Goal: Task Accomplishment & Management: Complete application form

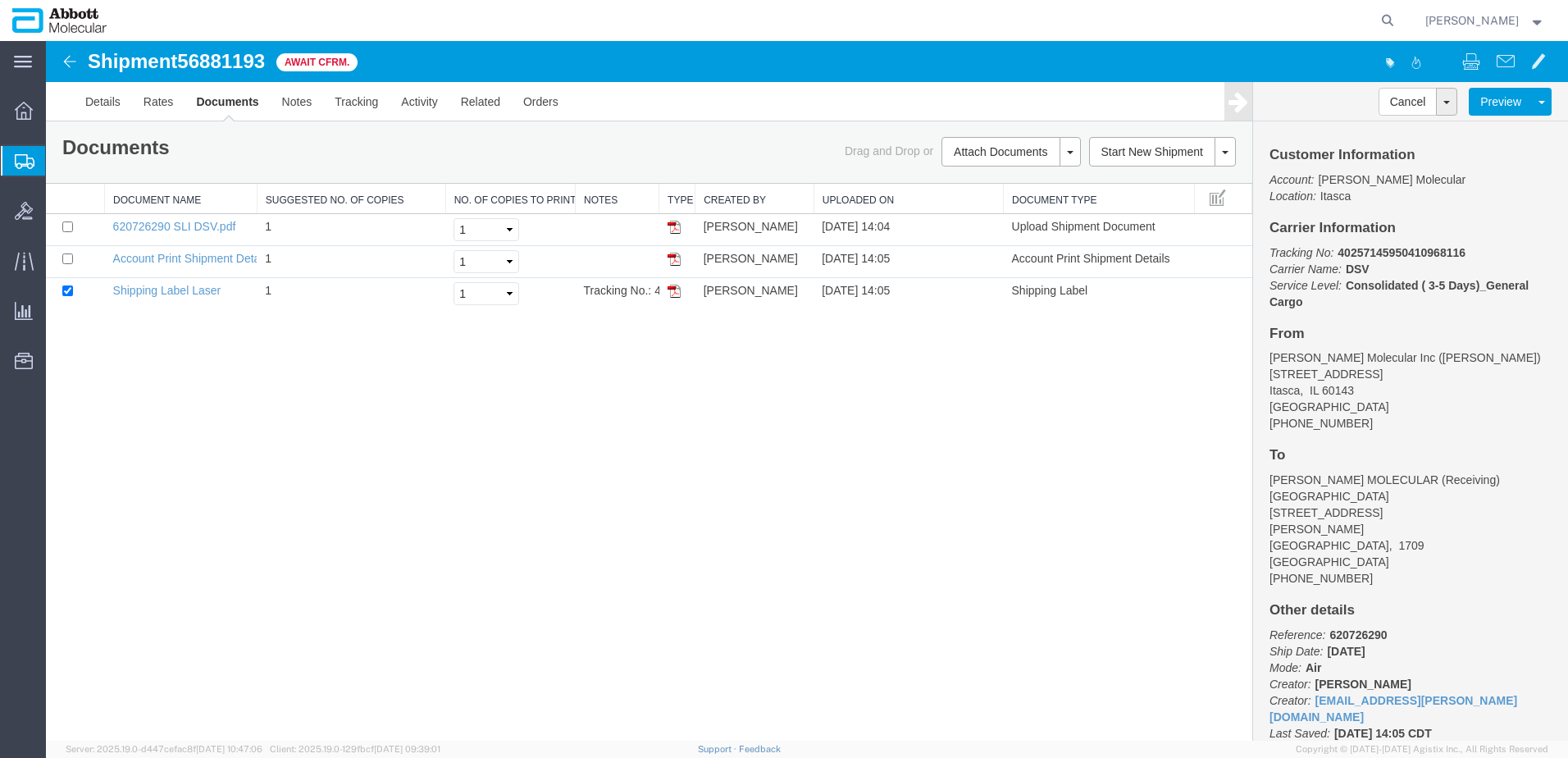
click at [0, 0] on span "Create from Template" at bounding box center [0, 0] width 0 height 0
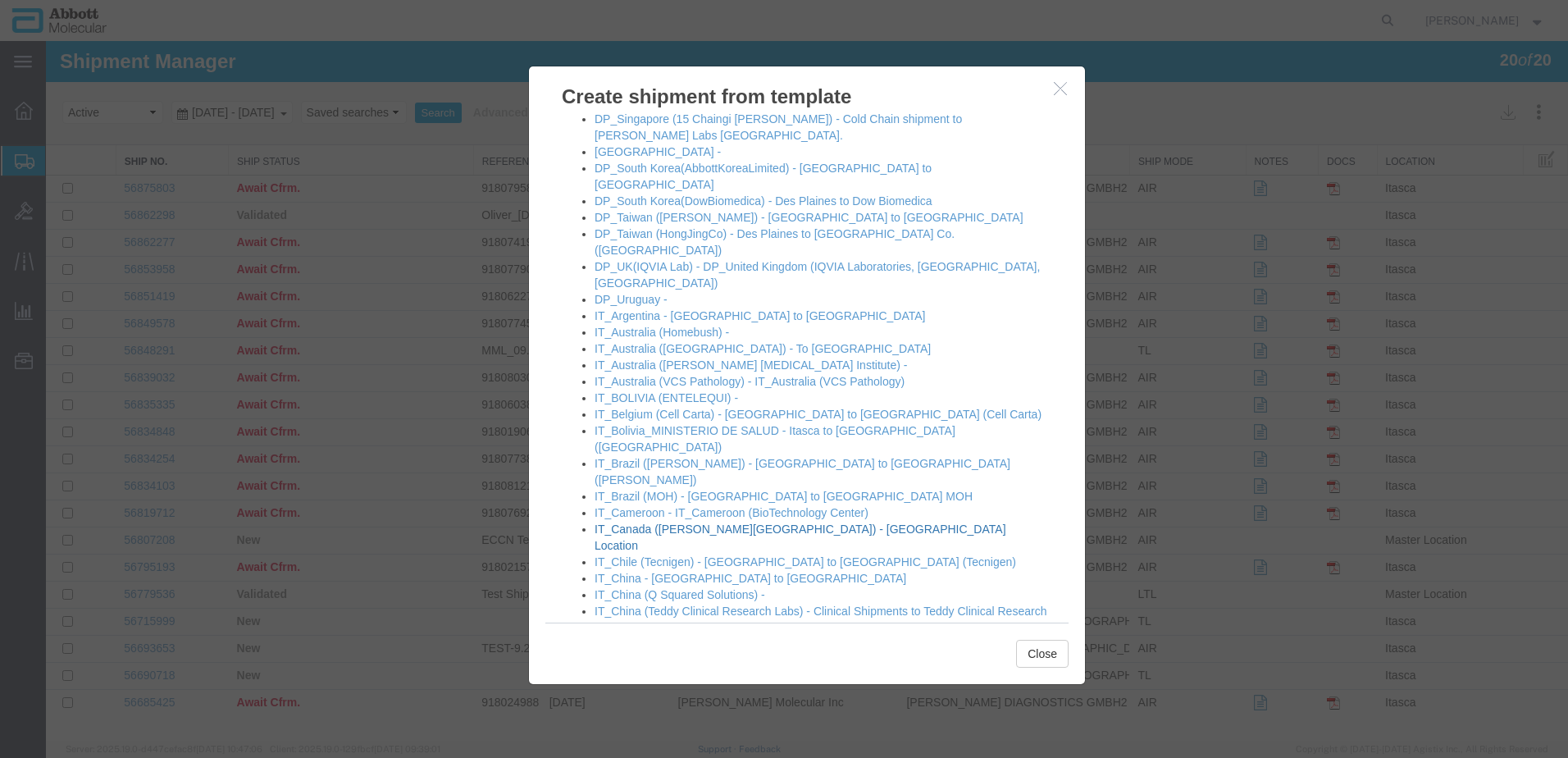
scroll to position [656, 0]
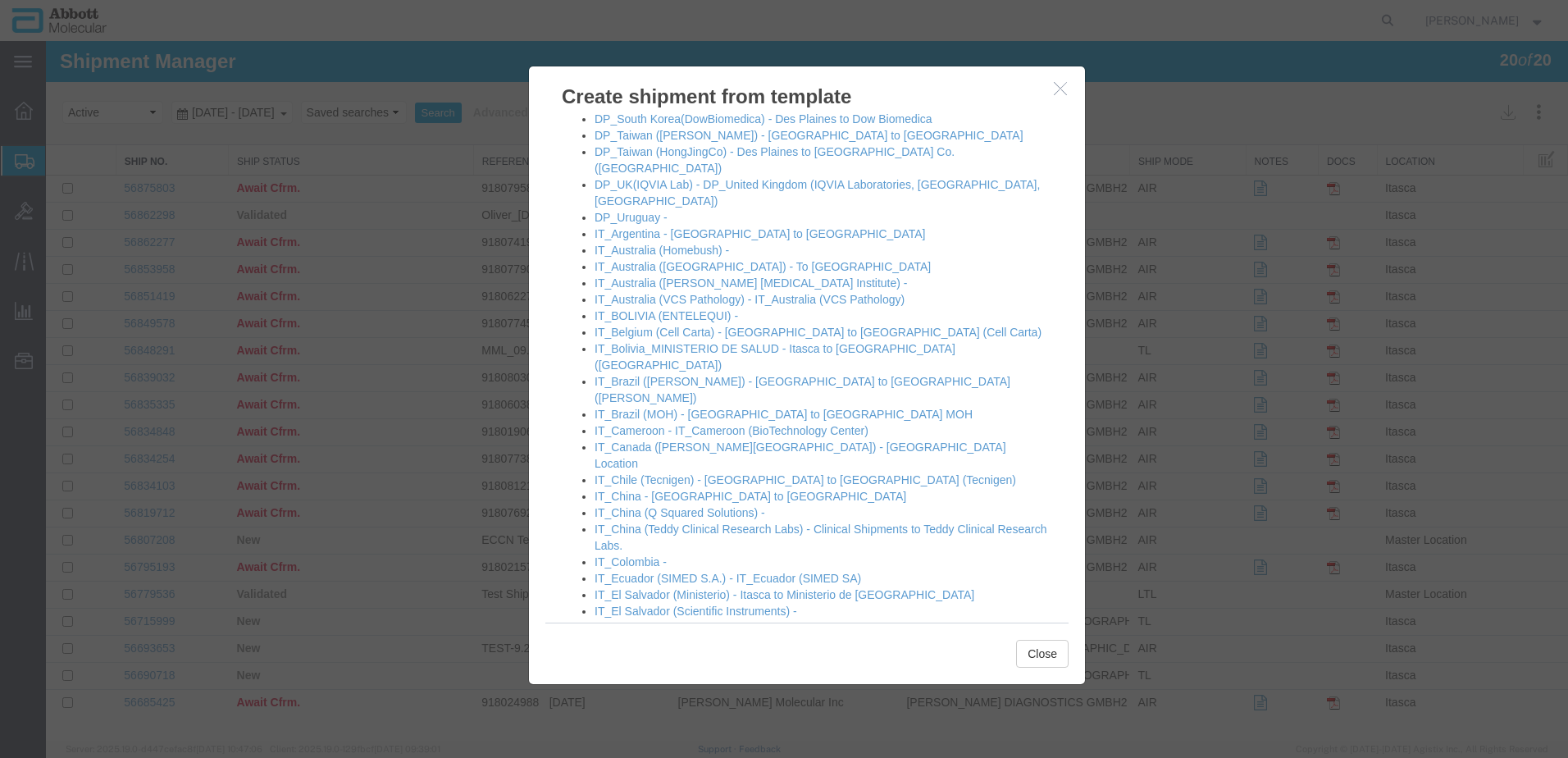
click at [656, 638] on link "IT_Germany2 - Itasca to GMBH2" at bounding box center [678, 644] width 168 height 13
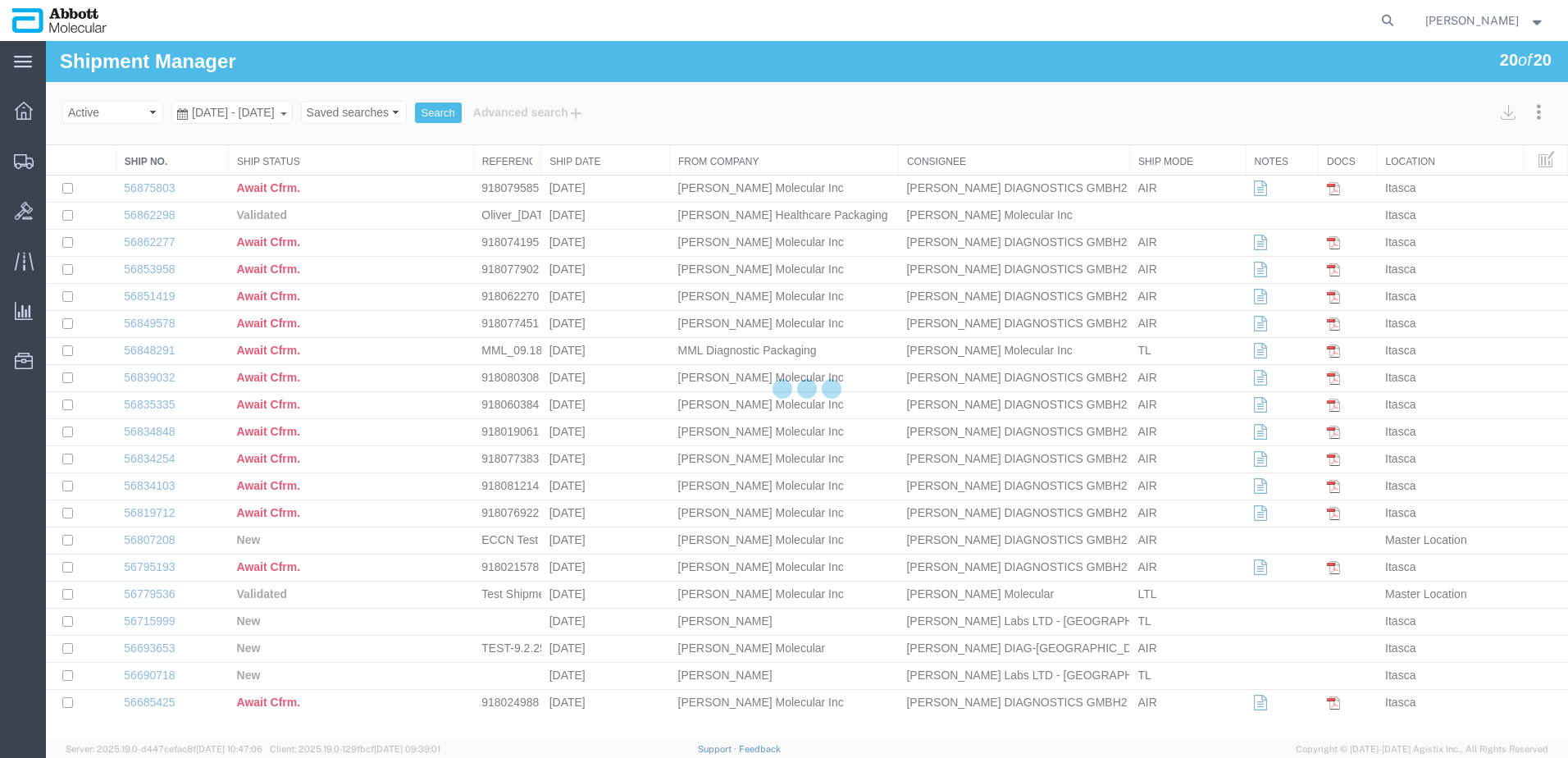
select select "48454"
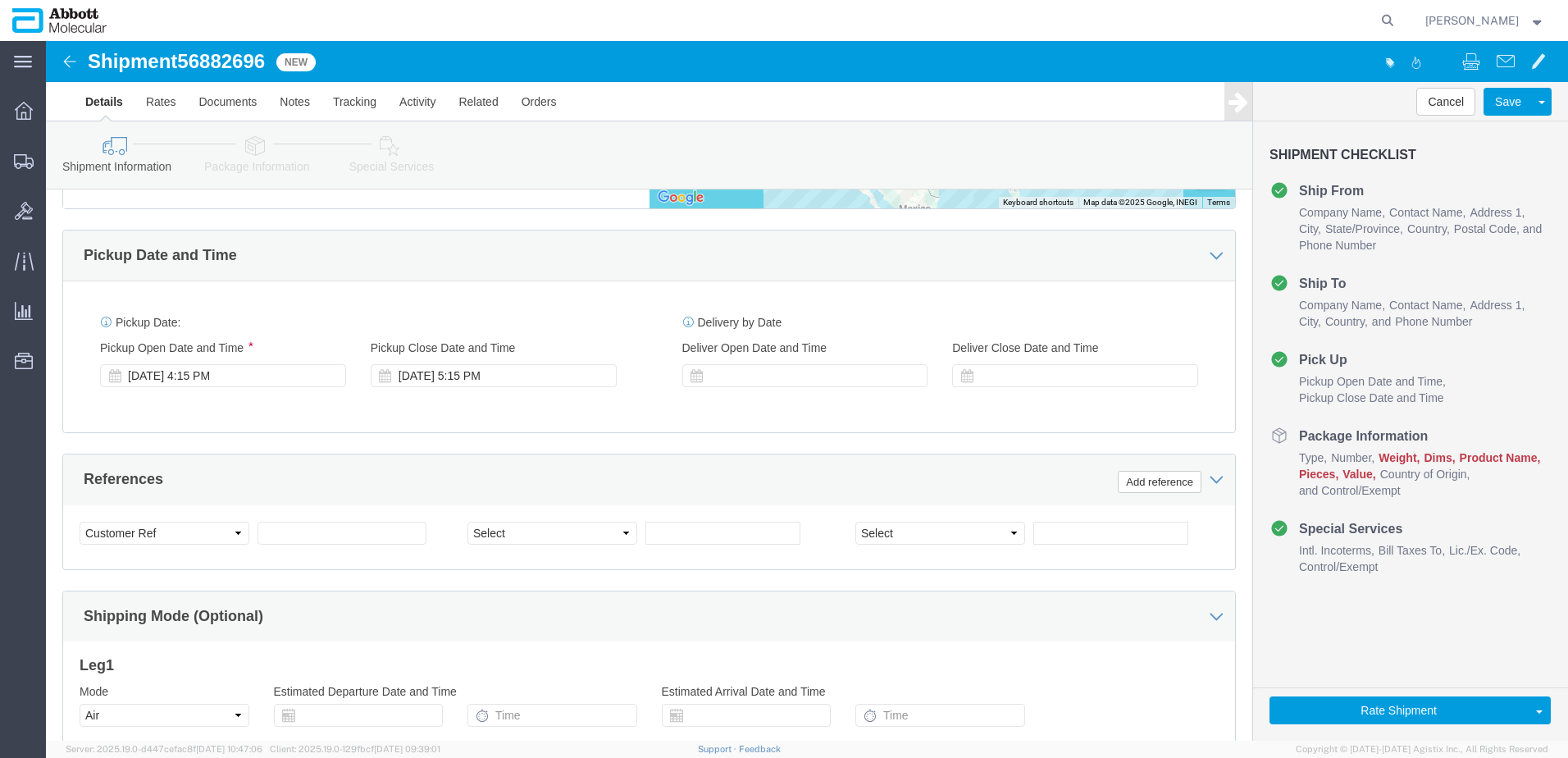
scroll to position [820, 0]
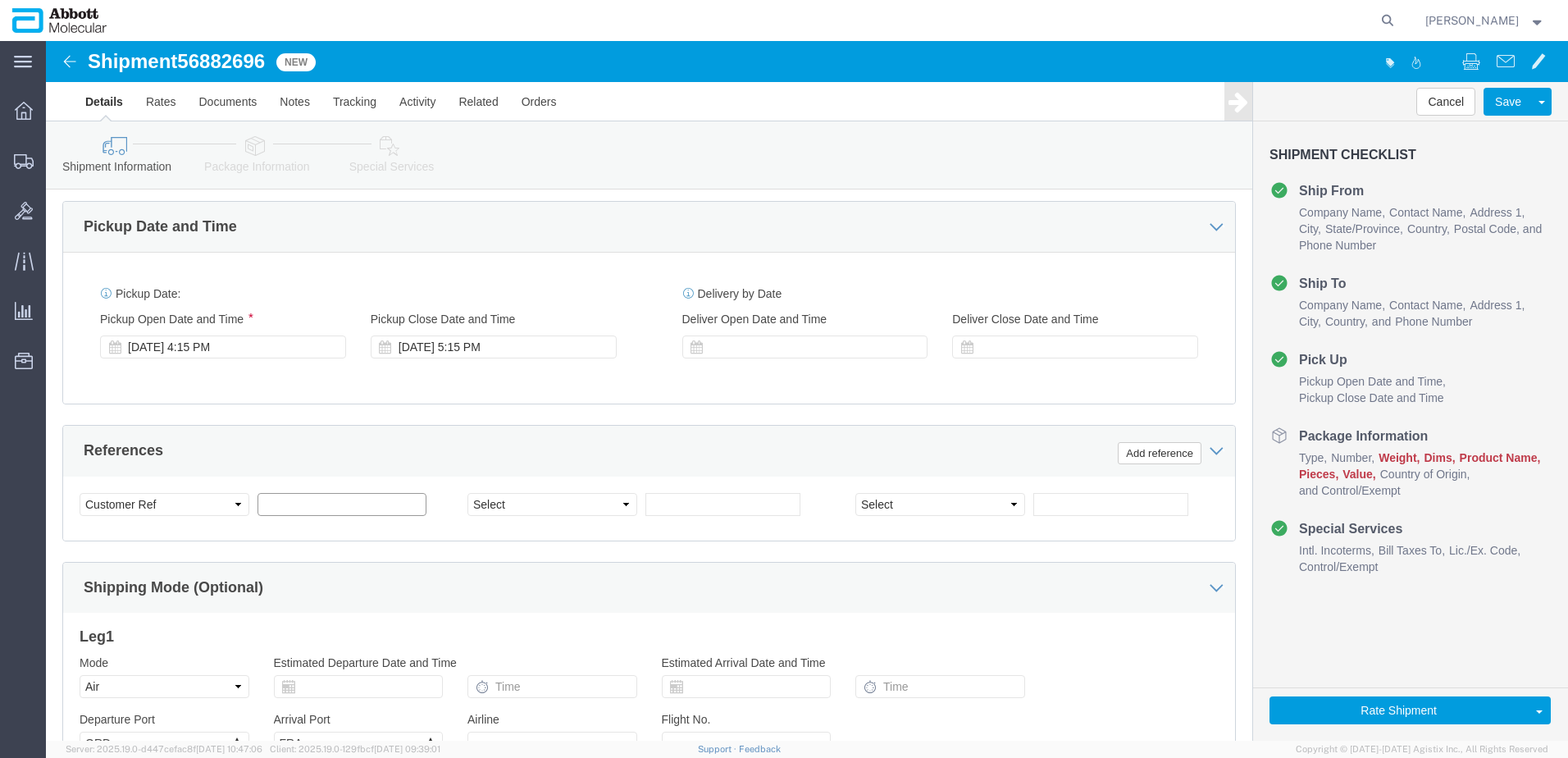
click input "text"
paste input "2 Pallets Invoices: 918084888, 918094416"
click input "2 Pallets Invoices: 918084888, 918094416"
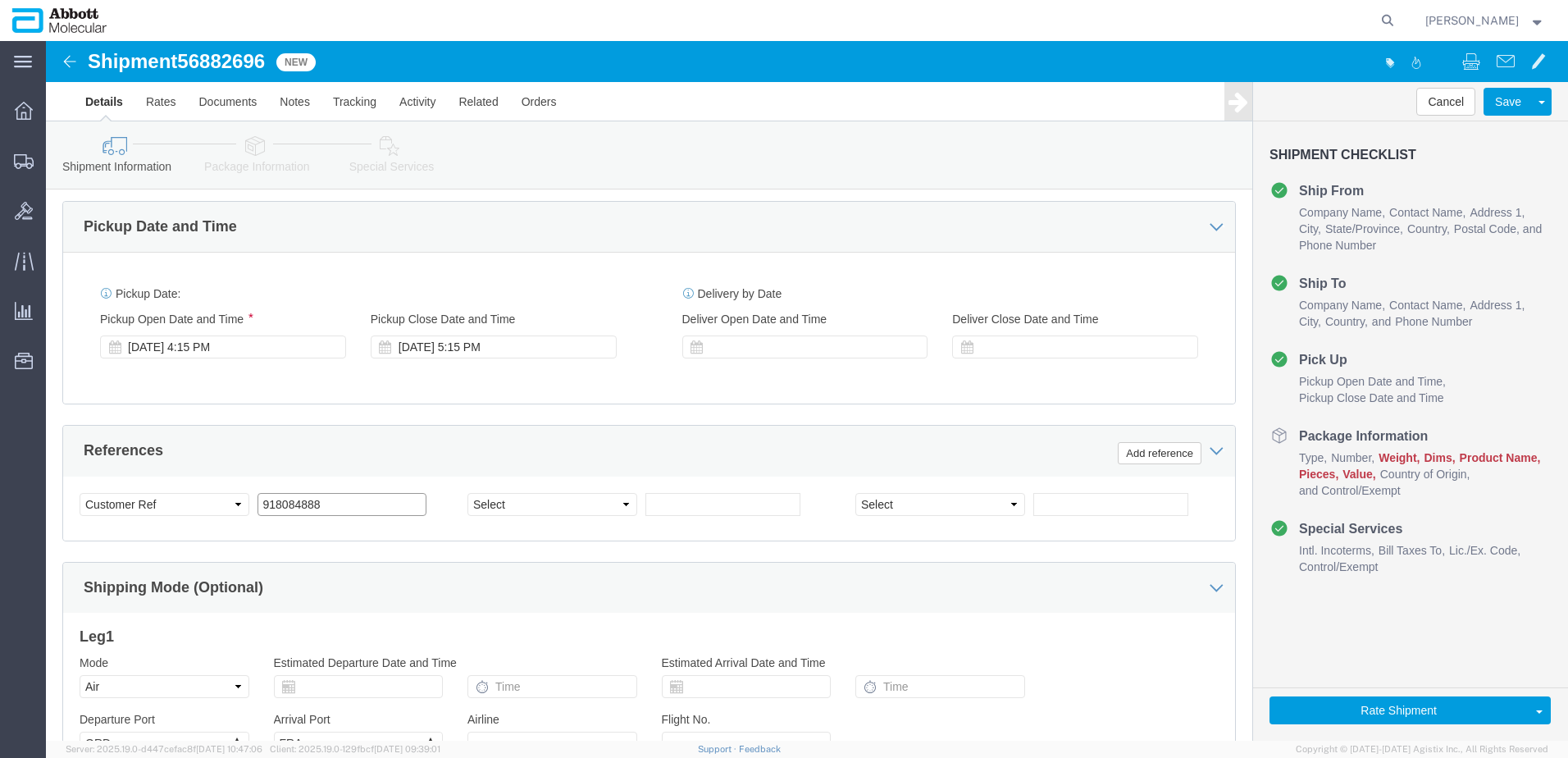
type input "918084888"
select select "INVOICE"
paste input ", 918094416"
type input "918094416"
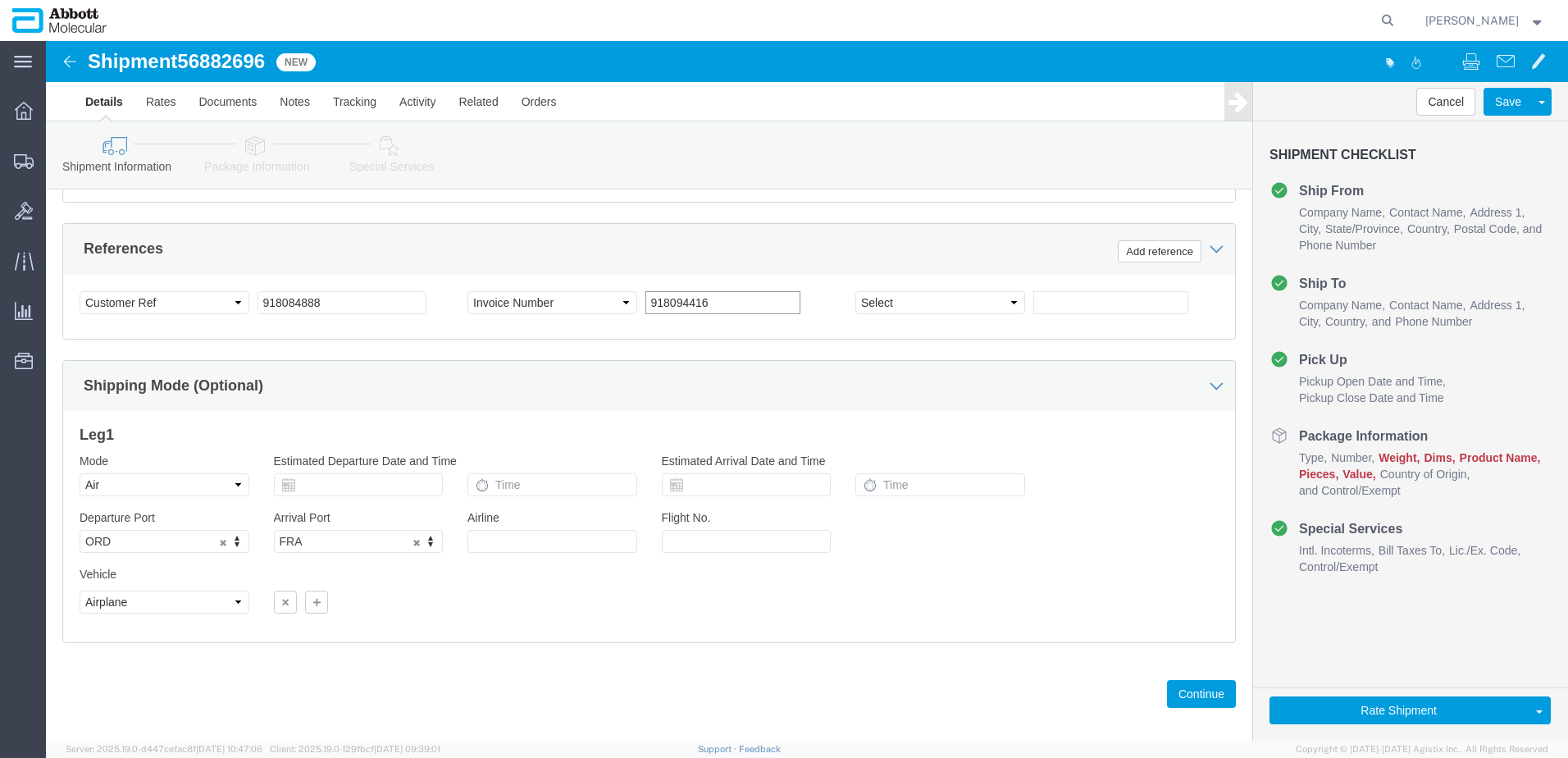
scroll to position [1025, 0]
click input "918084888"
click button "Continue"
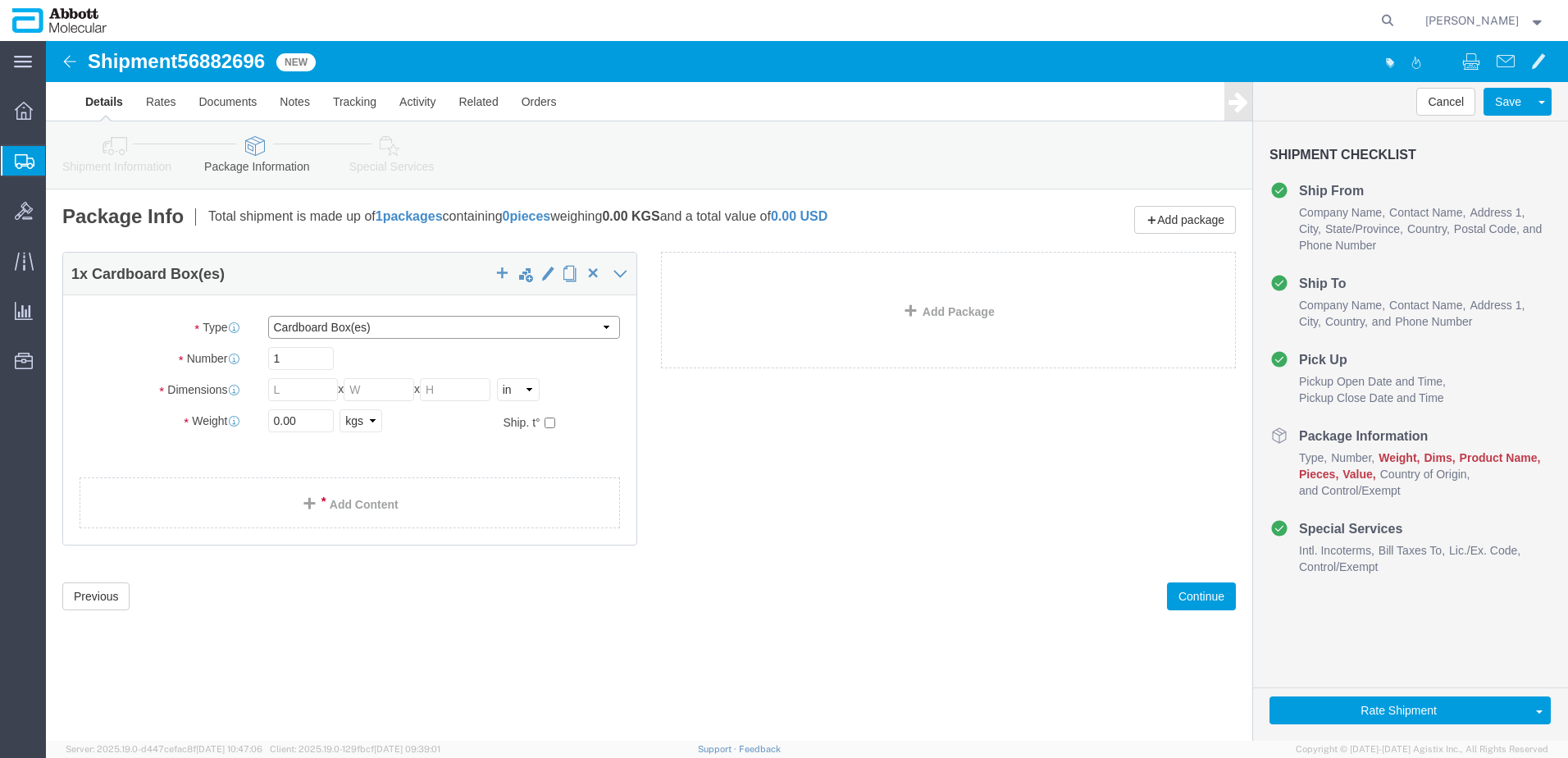
click select "Select Box (B) Box (C) Box (D) Cardboard Box(es) Crate (Instrument) Crate(s) En…"
select select "PSST"
click select "Select Box (B) Box (C) Box (D) Cardboard Box(es) Crate (Instrument) Crate(s) En…"
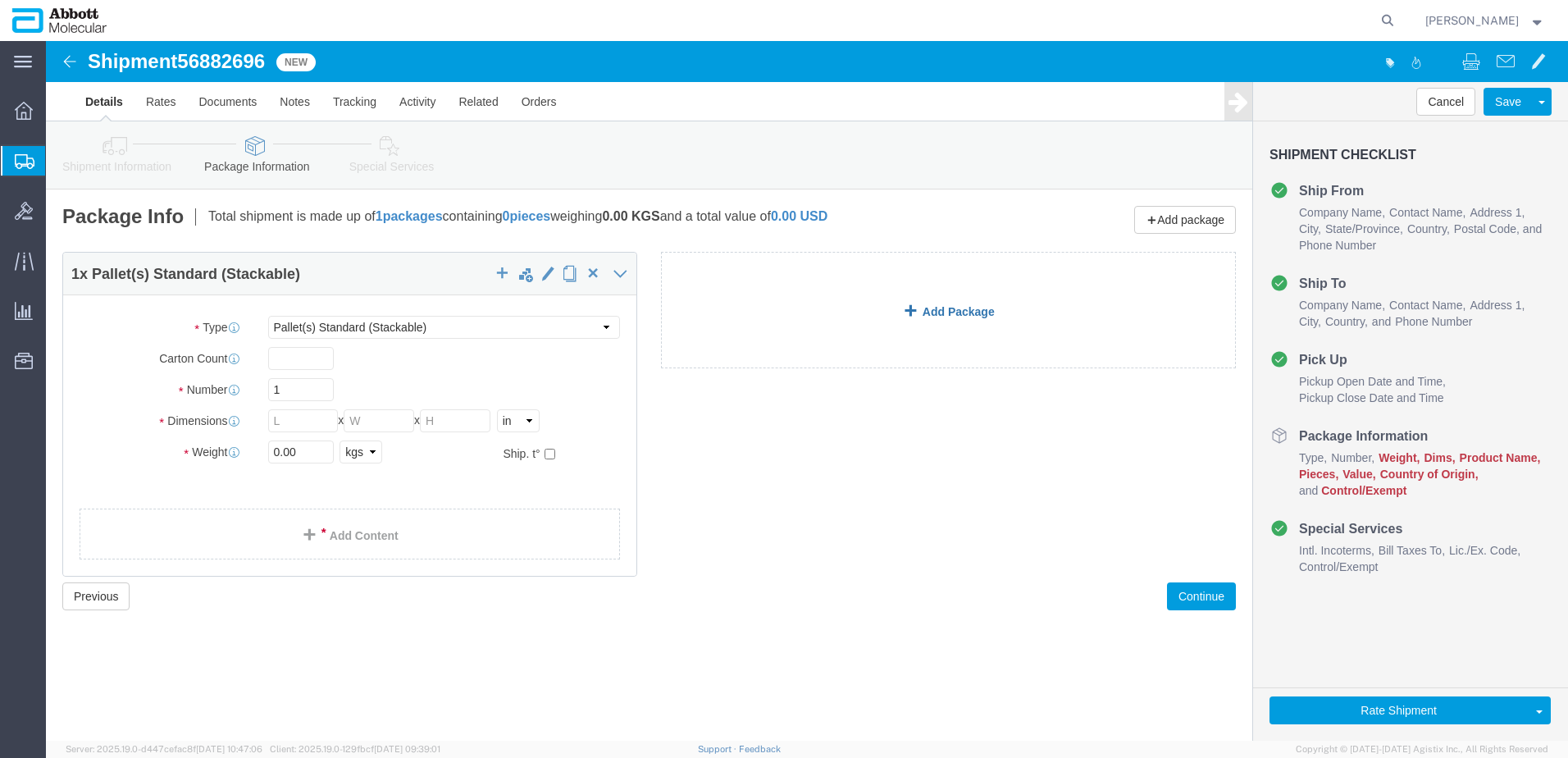
click link "Add Package"
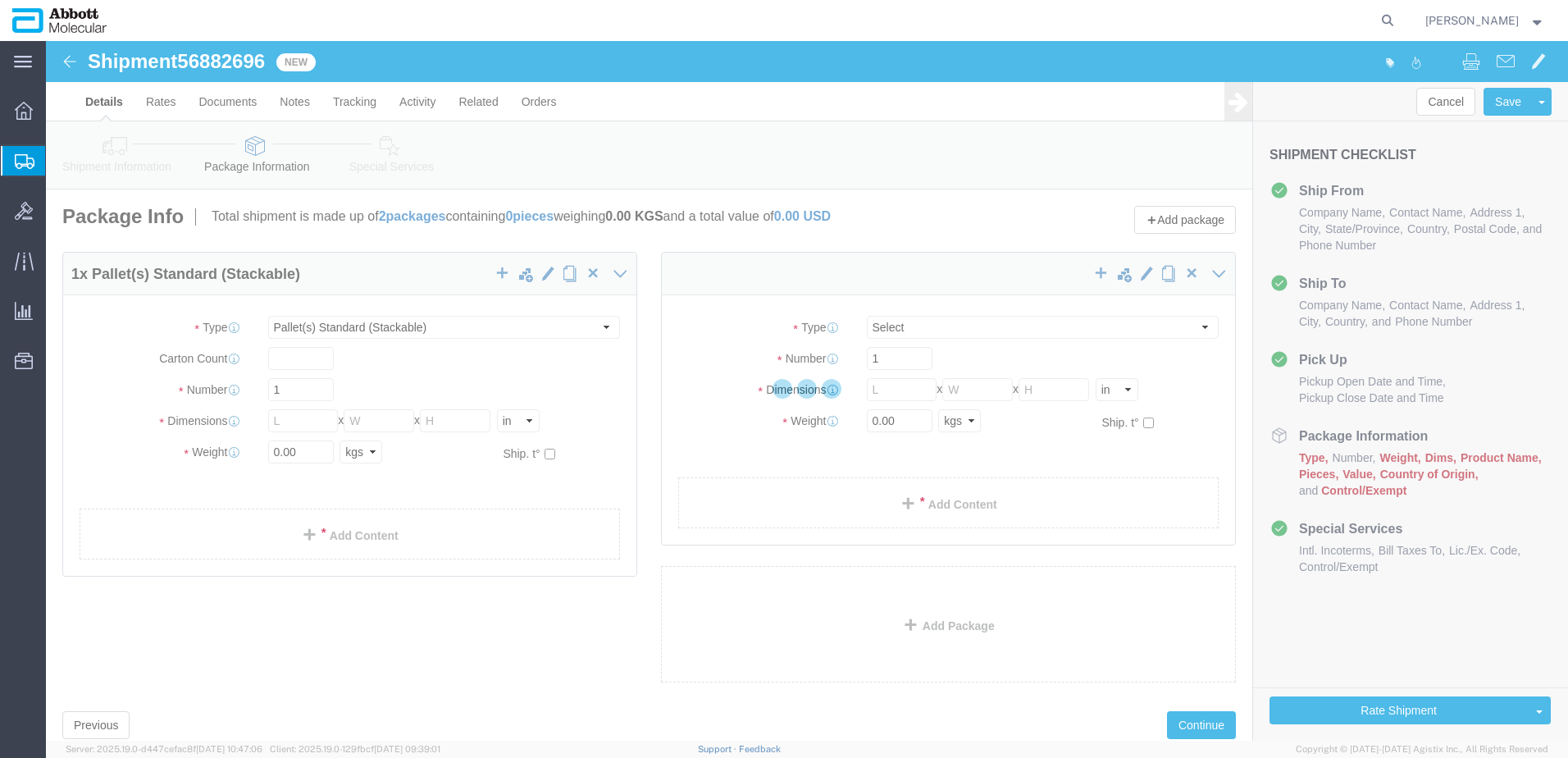
select select "PSST"
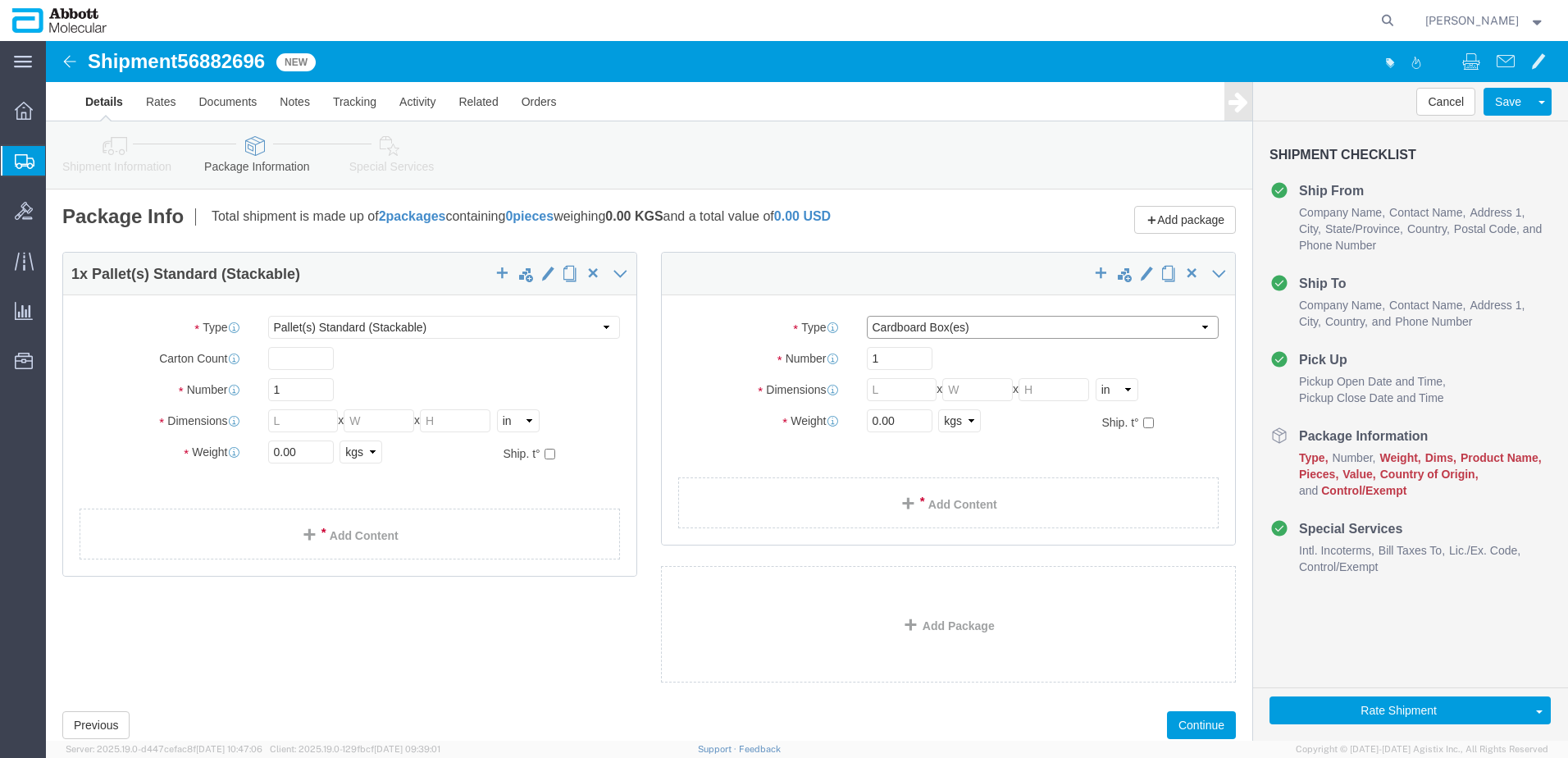
drag, startPoint x: 887, startPoint y: 289, endPoint x: 886, endPoint y: 297, distance: 8.1
click select "Select Box (B) Box (C) Box (D) Cardboard Box(es) Crate (Instrument) Crate(s) En…"
select select "PSST"
click select "Select Box (B) Box (C) Box (D) Cardboard Box(es) Crate (Instrument) Crate(s) En…"
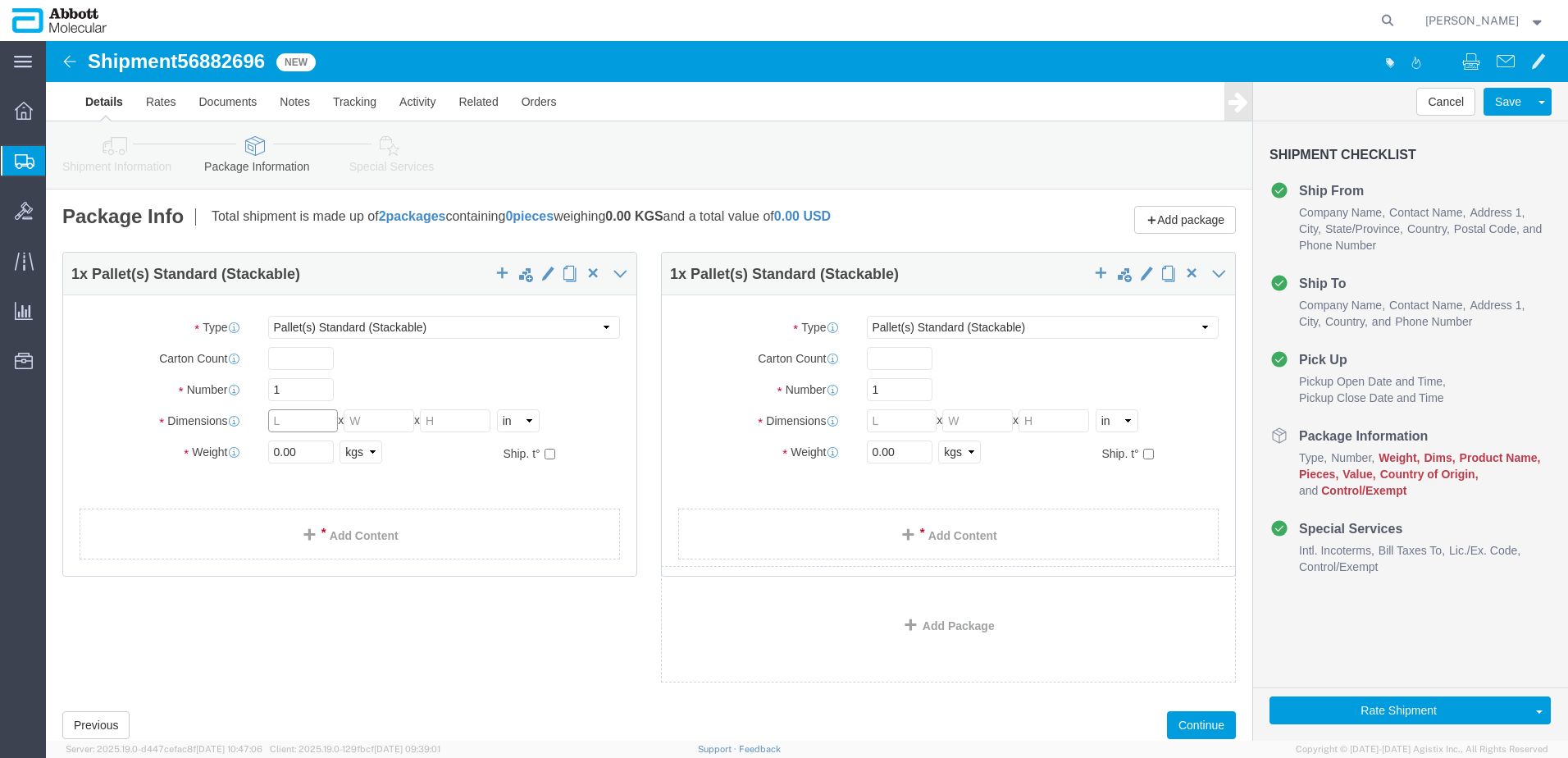
click input "text"
type input "48"
type input "40"
type input "49"
click input "checkbox"
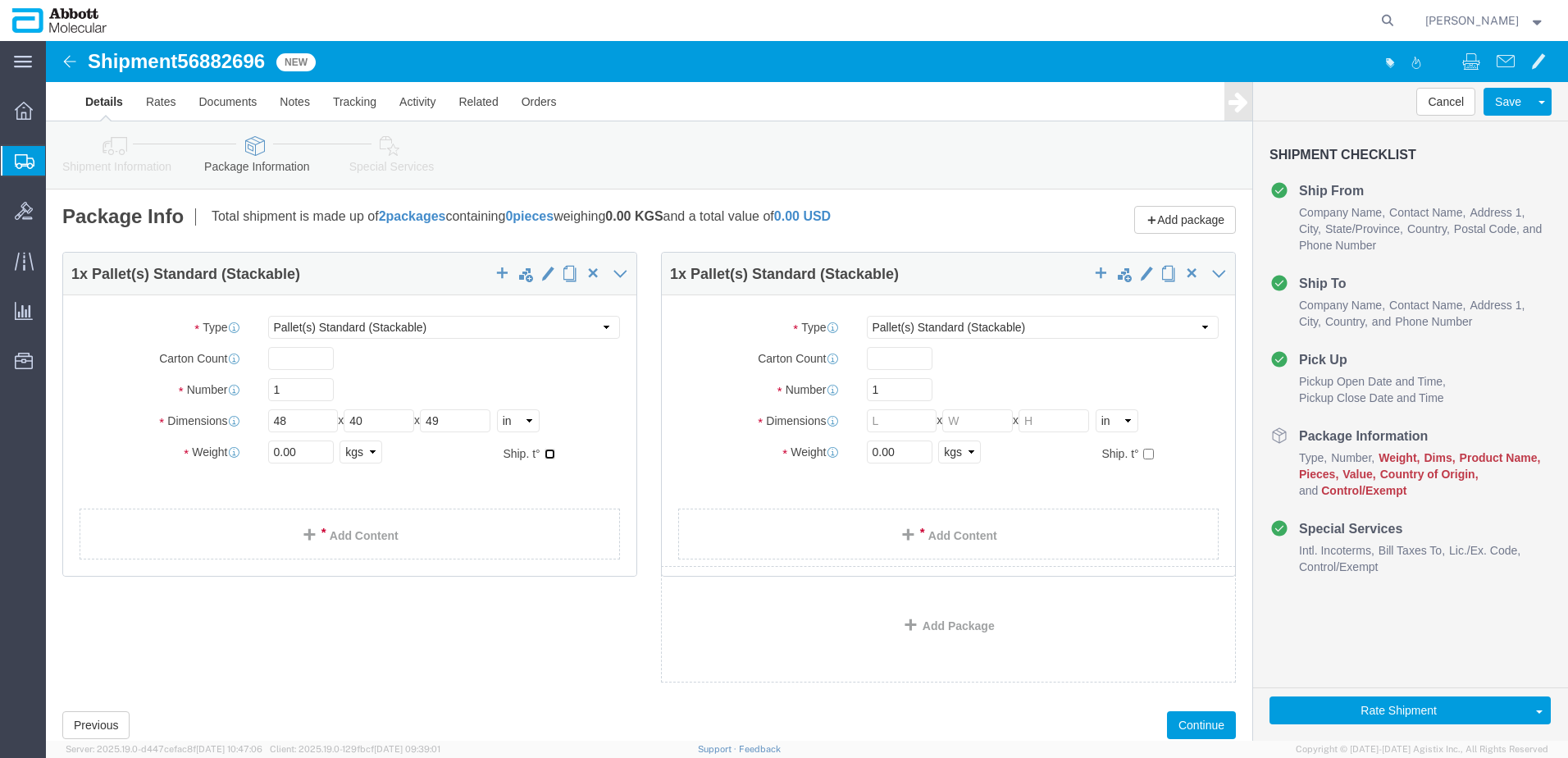
checkbox input "true"
type input "AMBIENT"
click input "text"
type input "4"
type input "64"
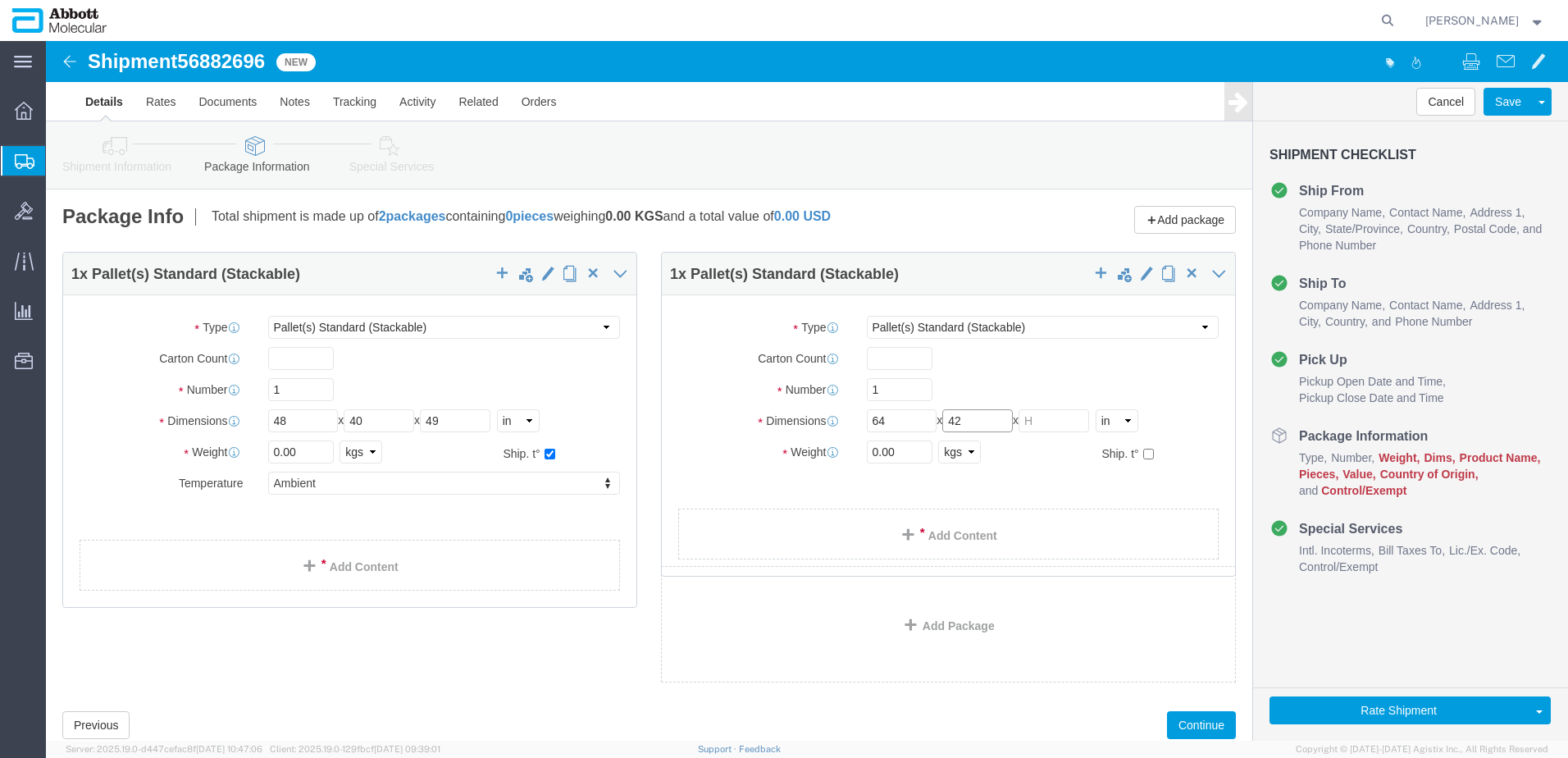
type input "42"
type input "59"
click input "checkbox"
checkbox input "true"
type input "AMBIENT"
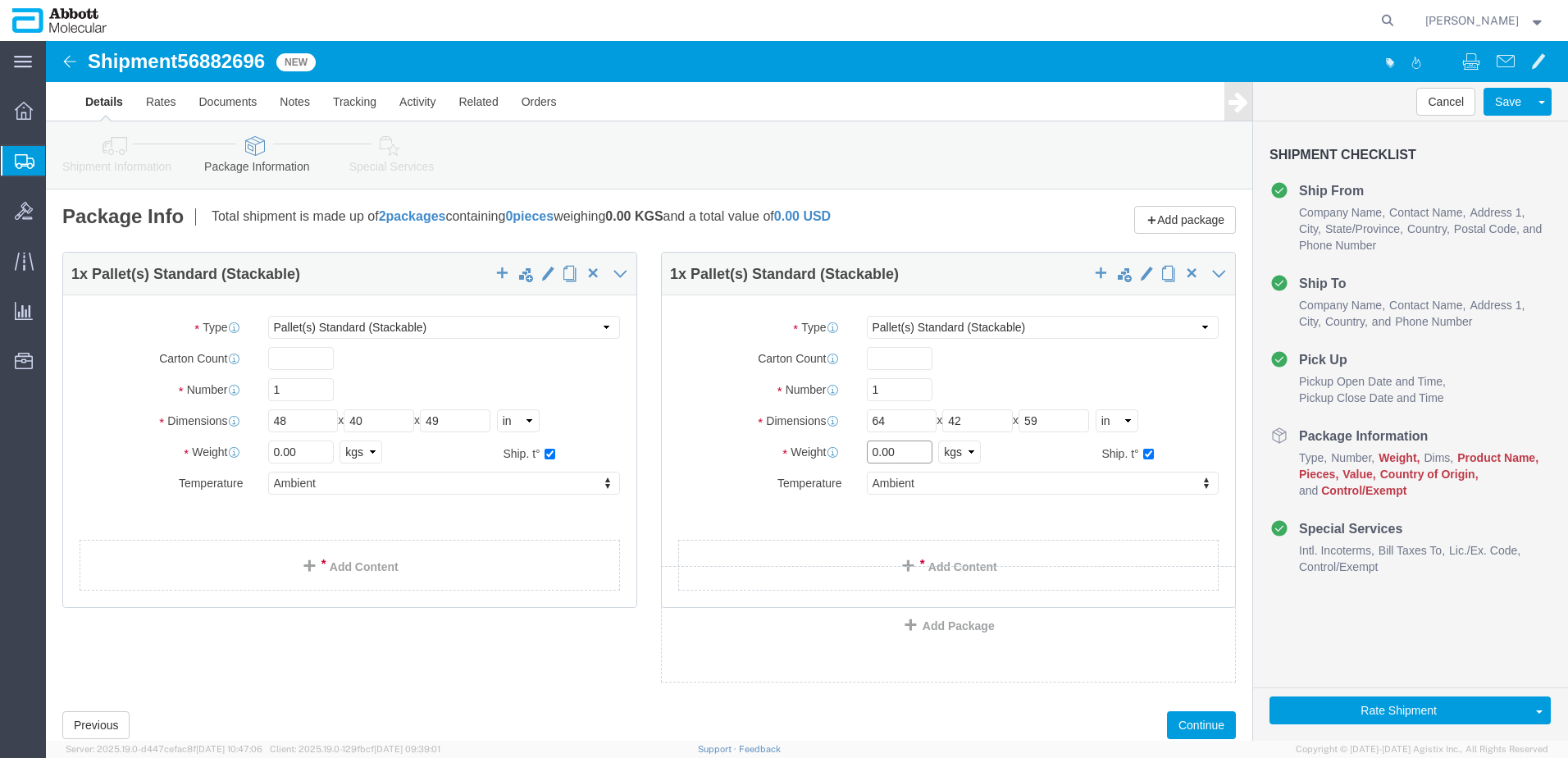
drag, startPoint x: 845, startPoint y: 408, endPoint x: 769, endPoint y: 407, distance: 76.0
click div "Weight 0.00 Select kgs lbs Ship. t°"
type input "200"
drag, startPoint x: 235, startPoint y: 418, endPoint x: 196, endPoint y: 418, distance: 39.0
click div "Weight 0.00 Select kgs lbs Ship. t°"
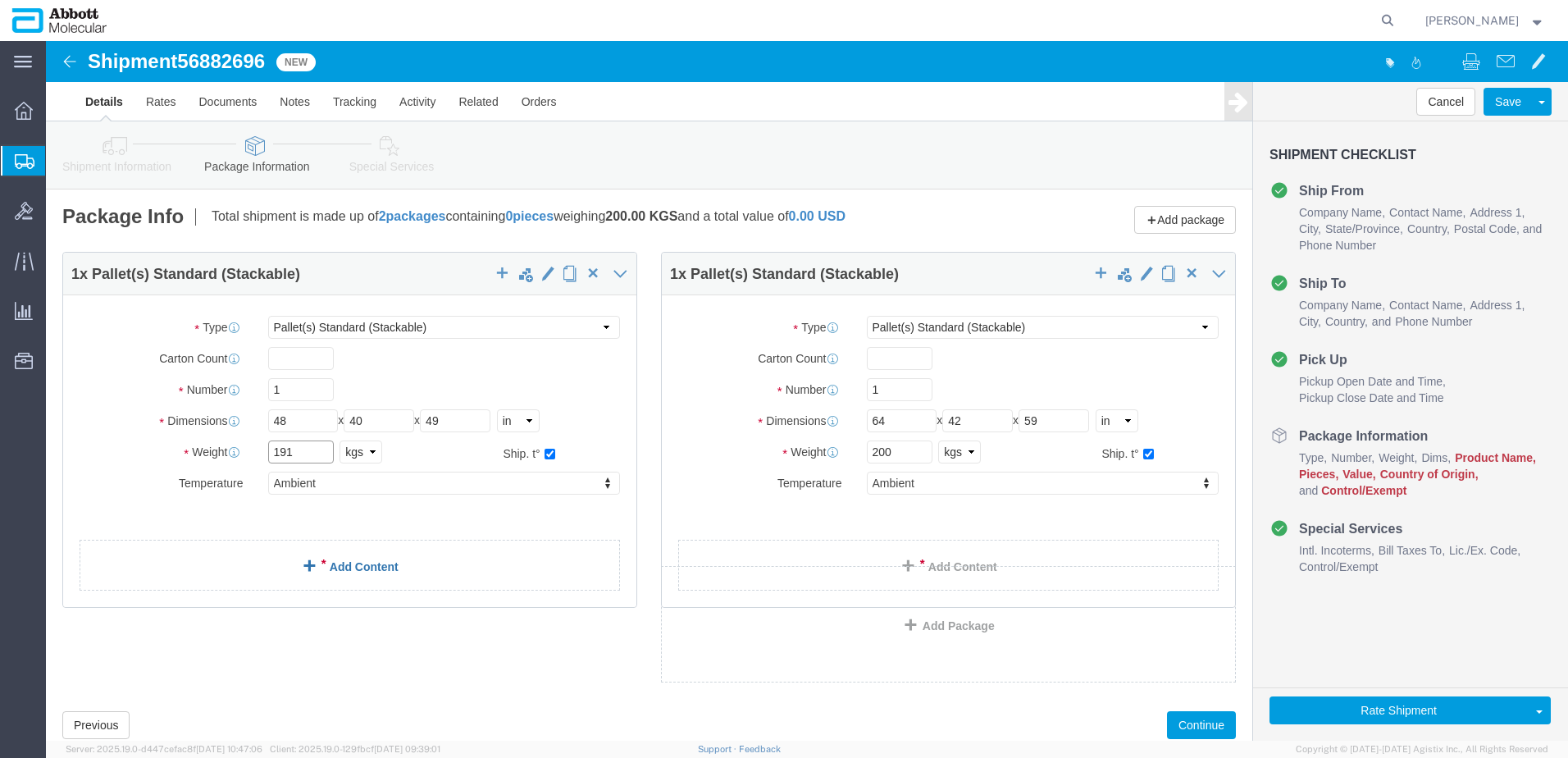
type input "191"
click link "Add Content"
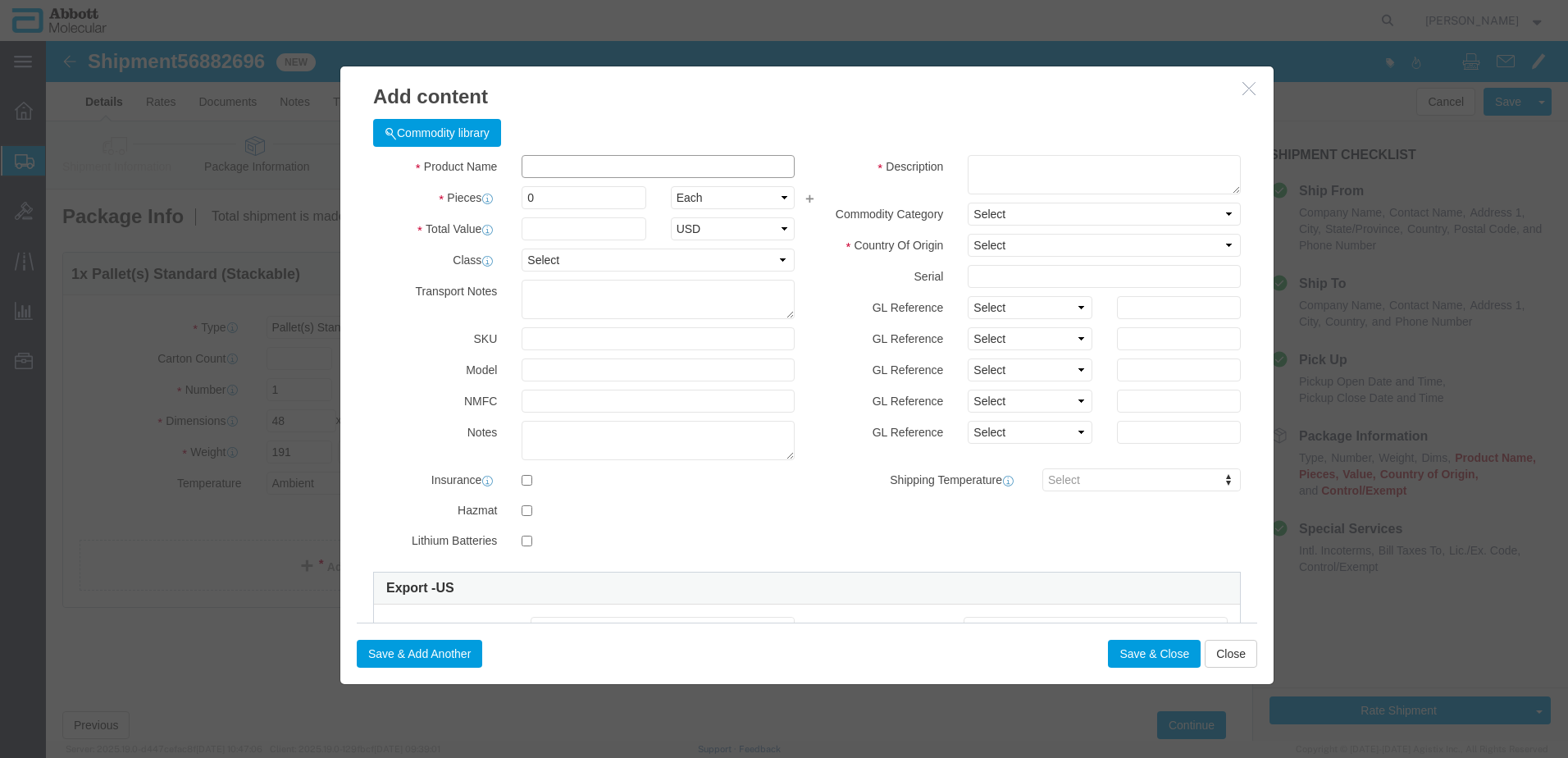
click input "text"
type input "09N6501"
click strong "09N6501"
type input "1"
select select
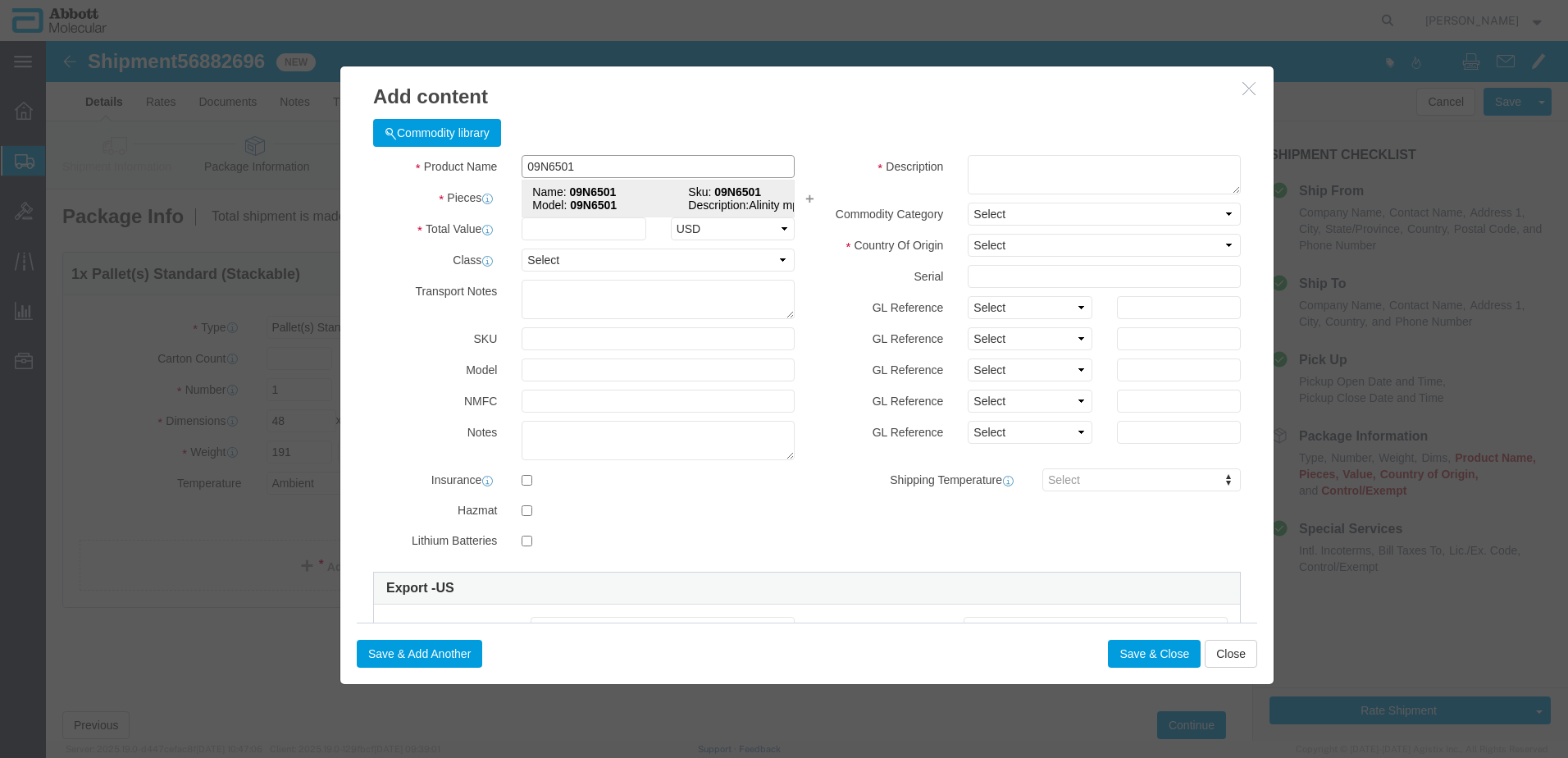
select select "US"
type input "AMBIENT"
type input "8479899599"
select select "BIS"
checkbox input "false"
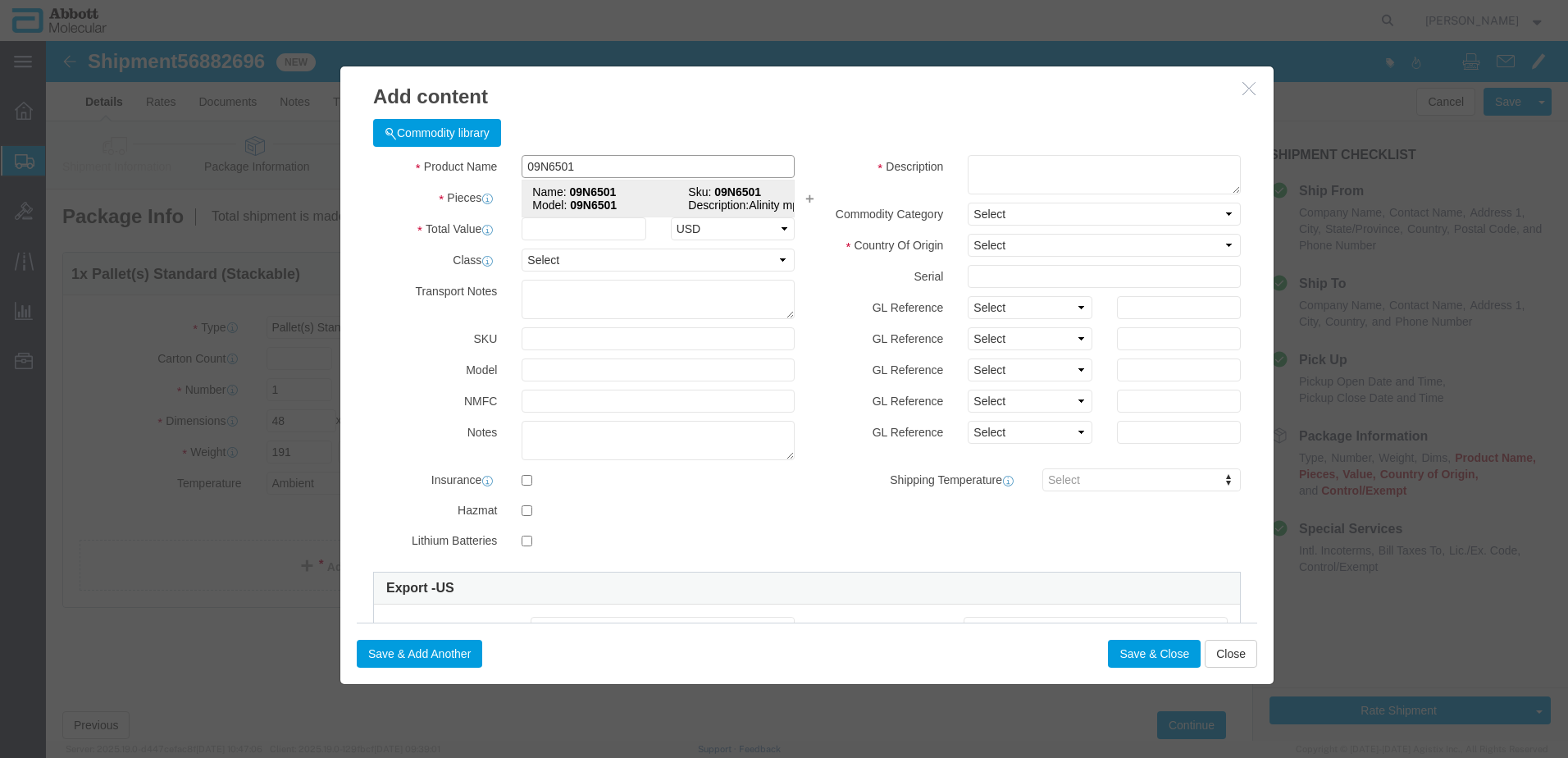
checkbox input "false"
type input "09N6501"
type textarea "Alinity mp"
select select "NLR"
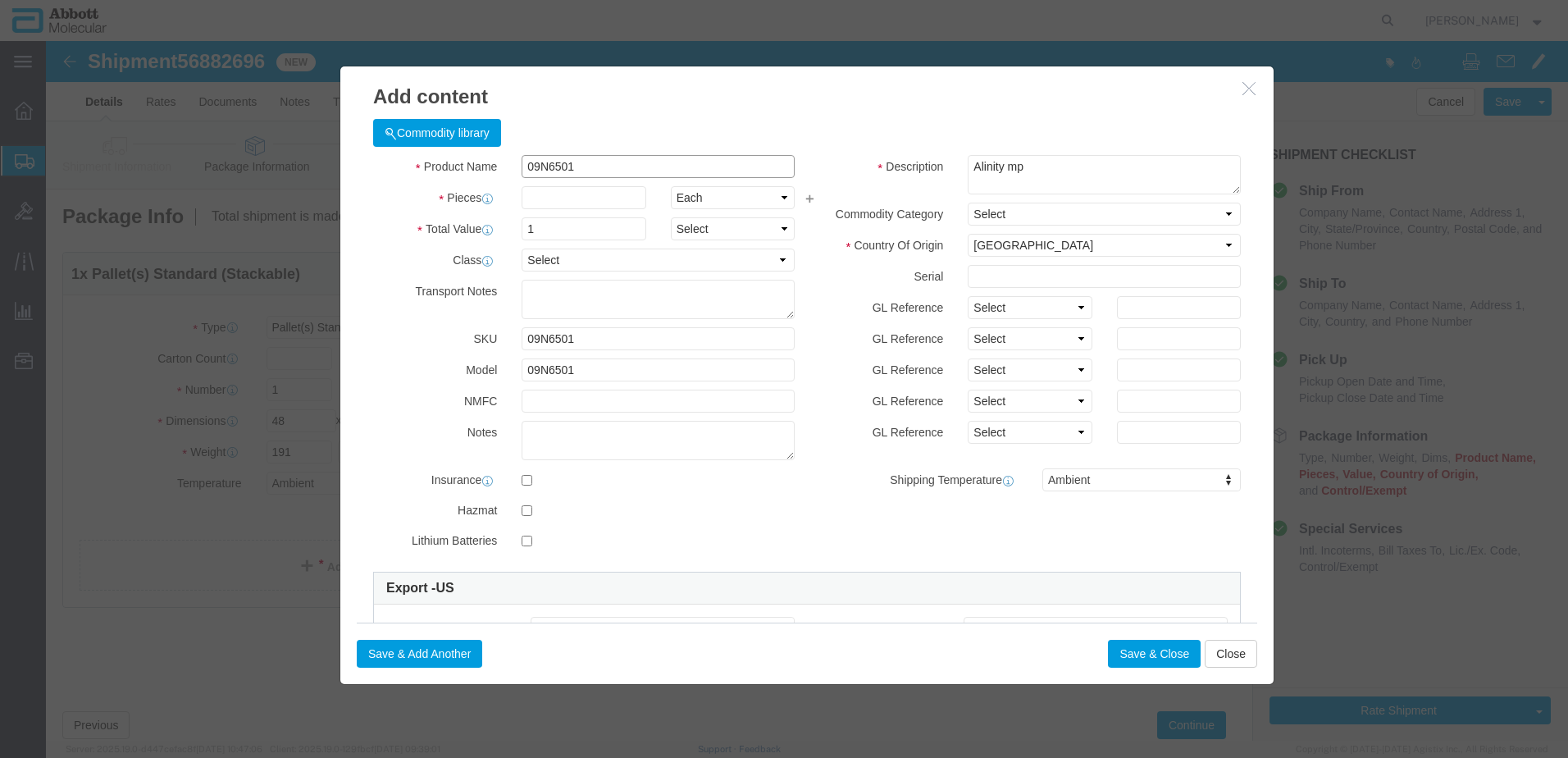
type input "09N6501"
type input "1"
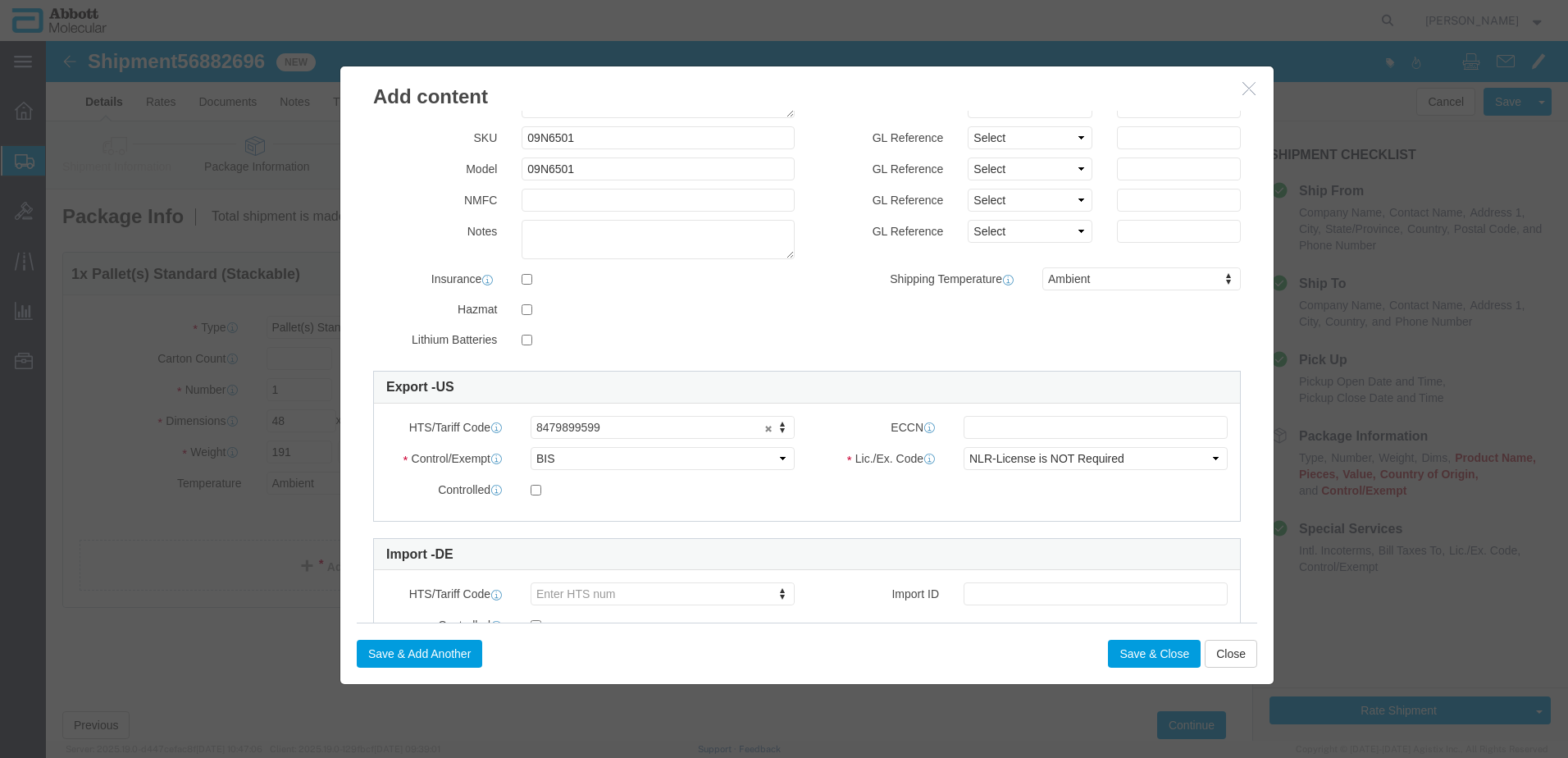
scroll to position [246, 0]
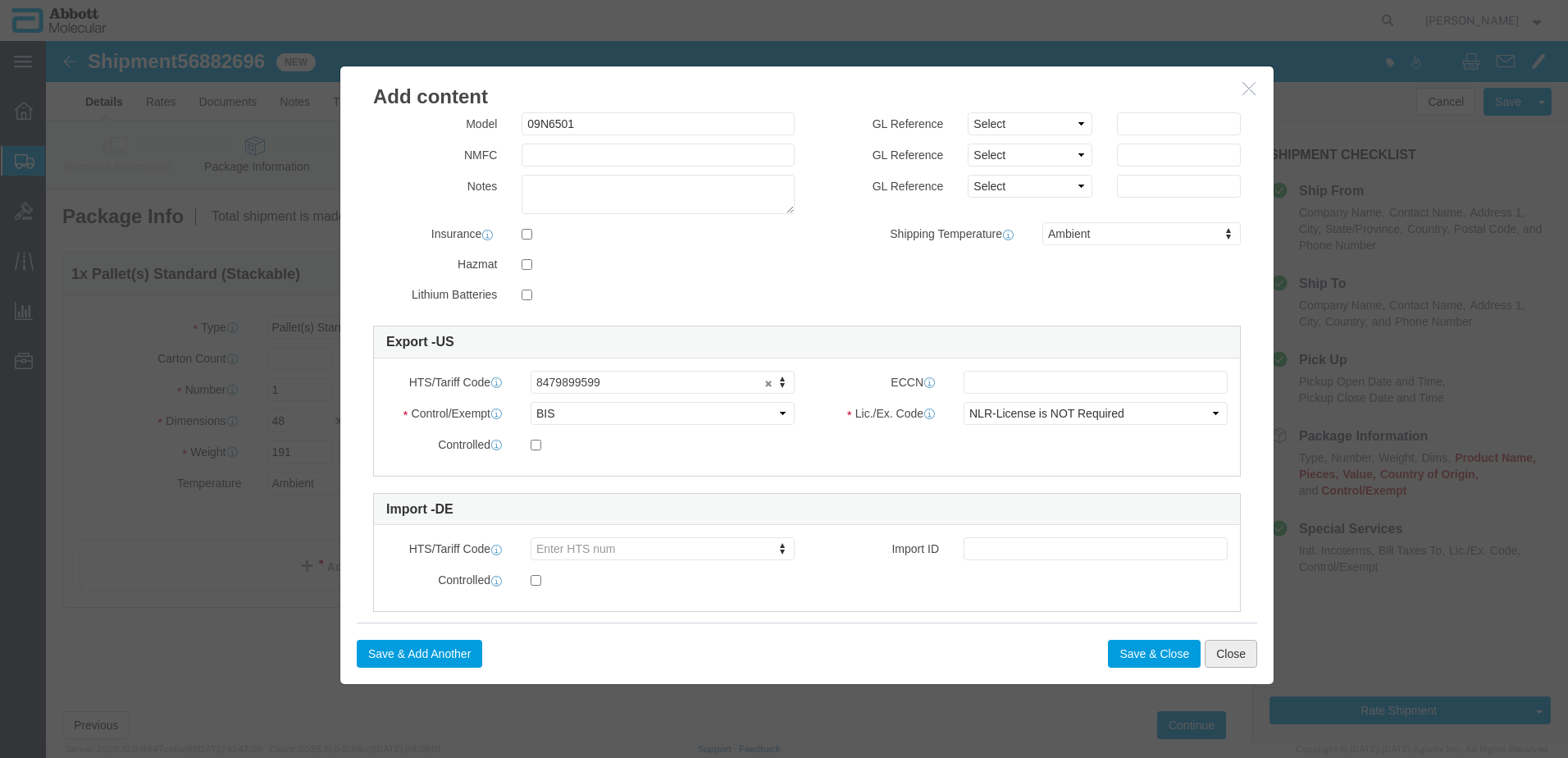
click button "Close"
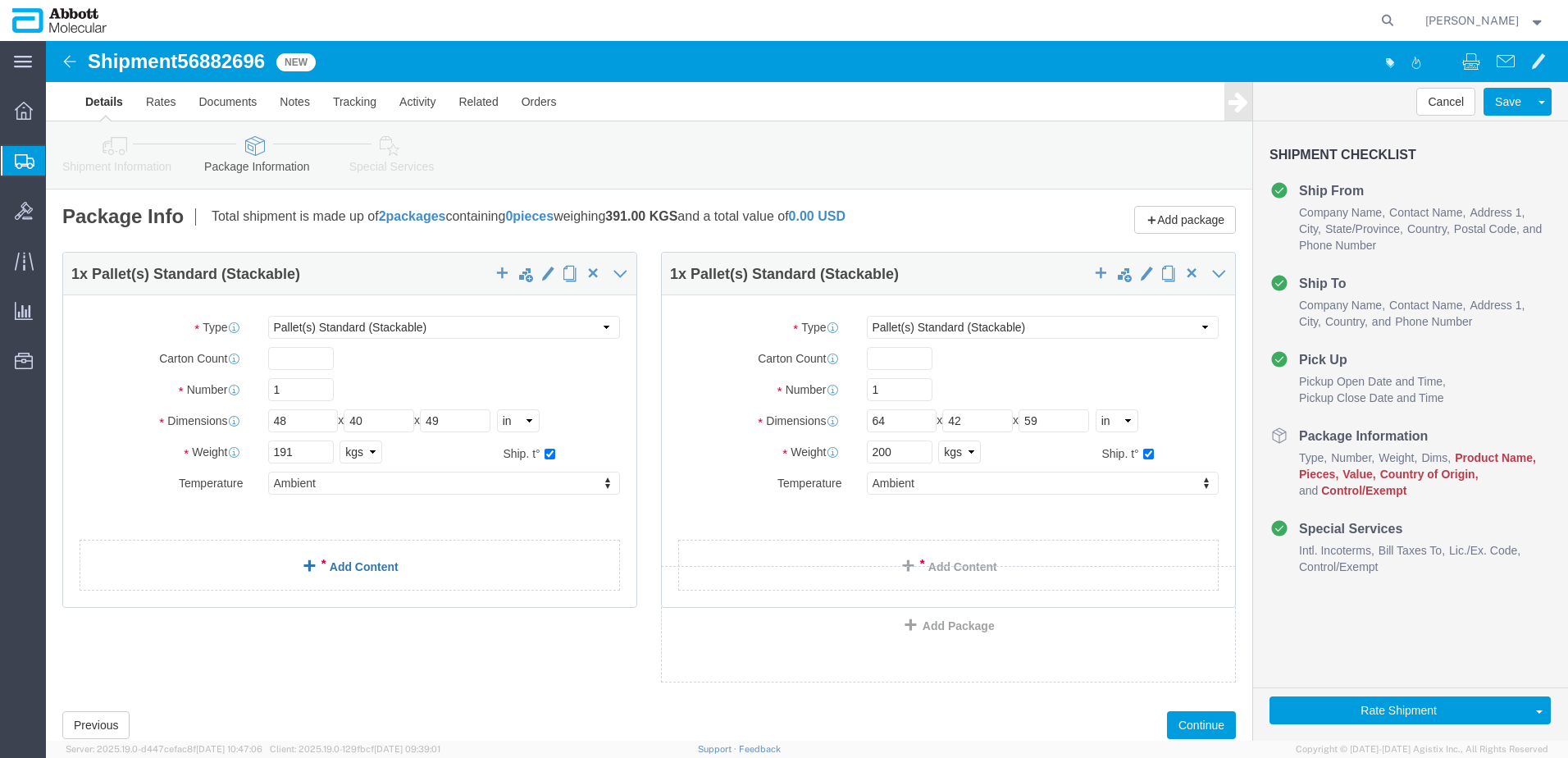
click link "Add Content"
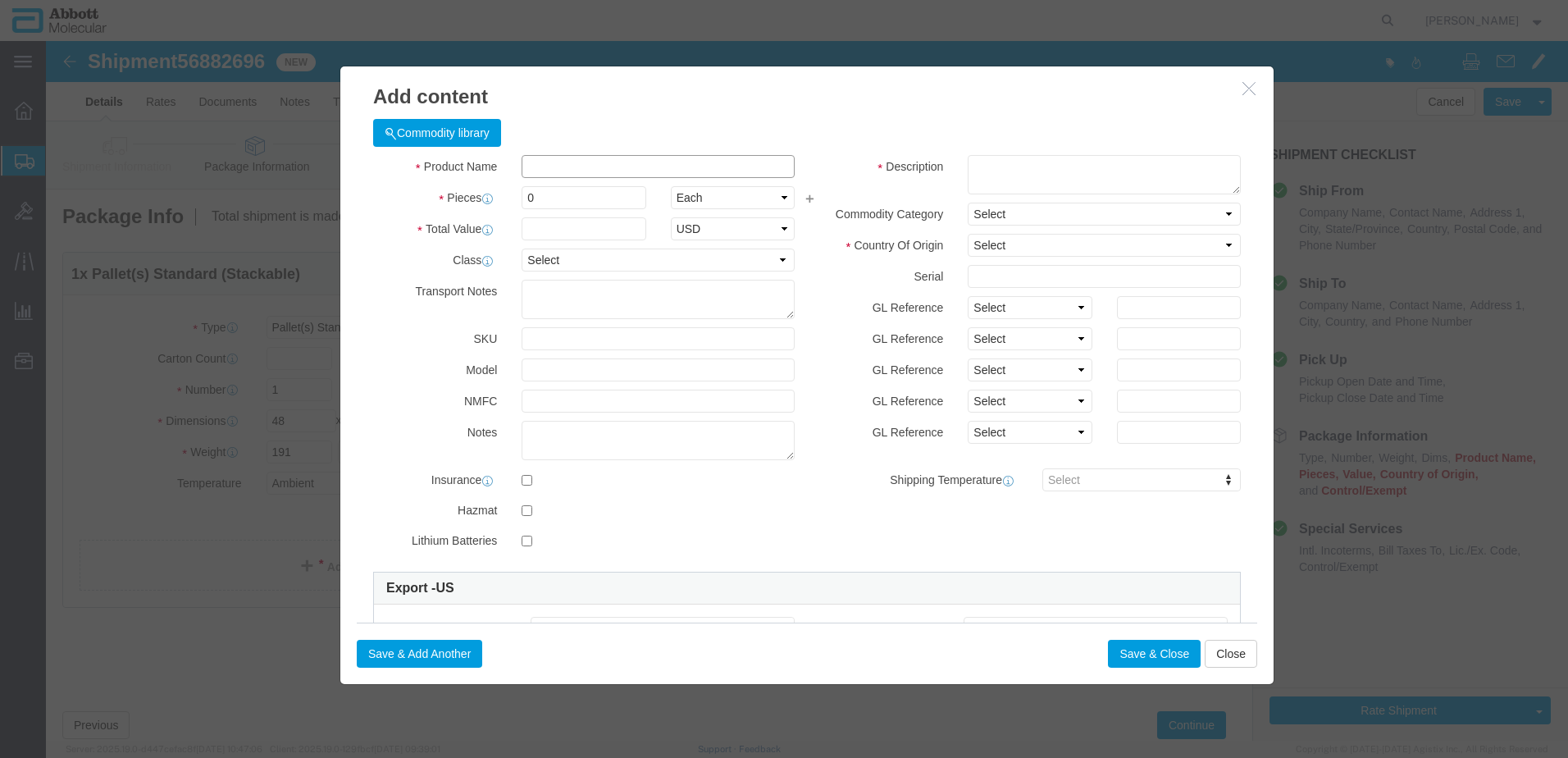
click input "text"
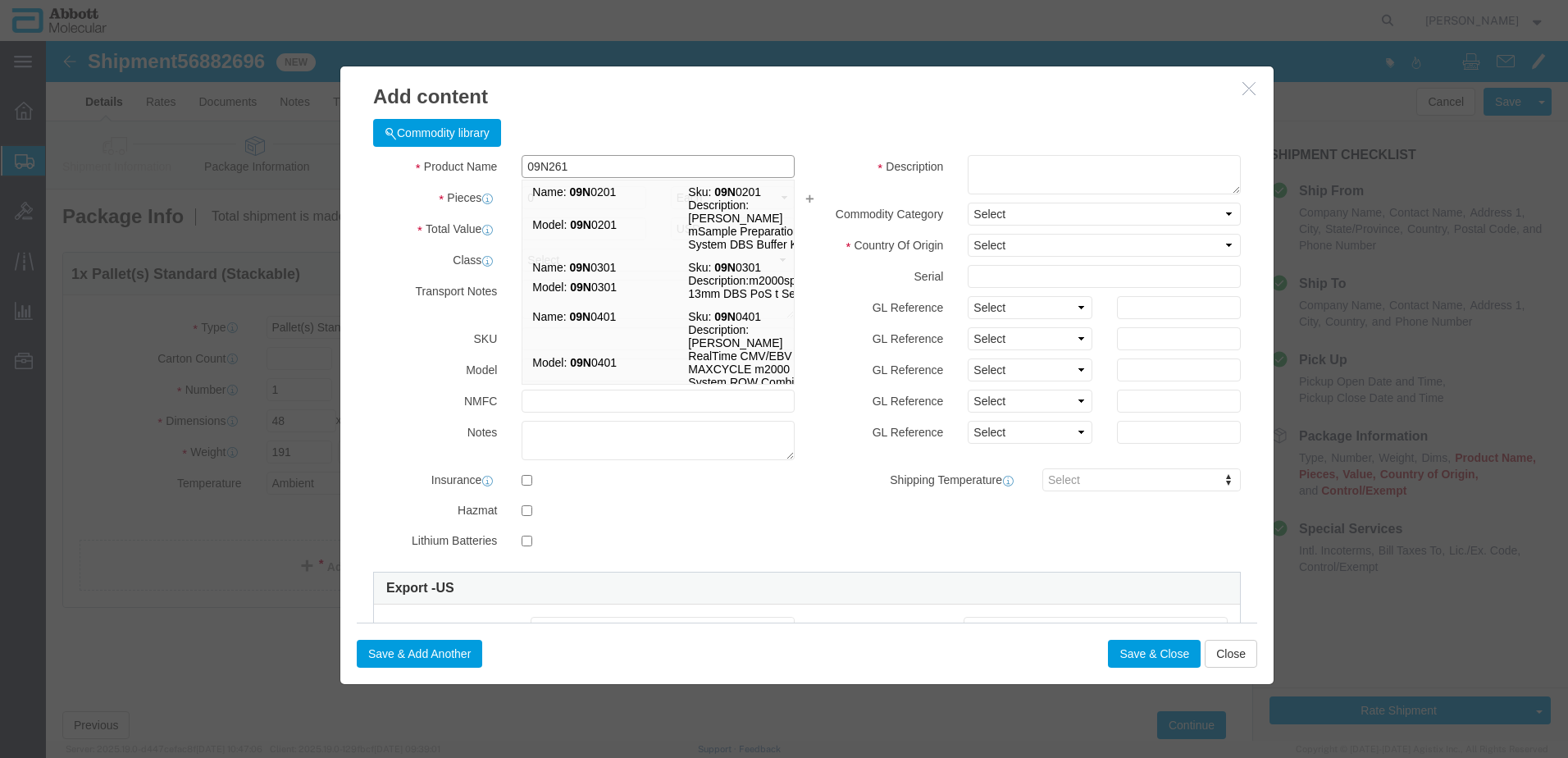
type input "09N2616"
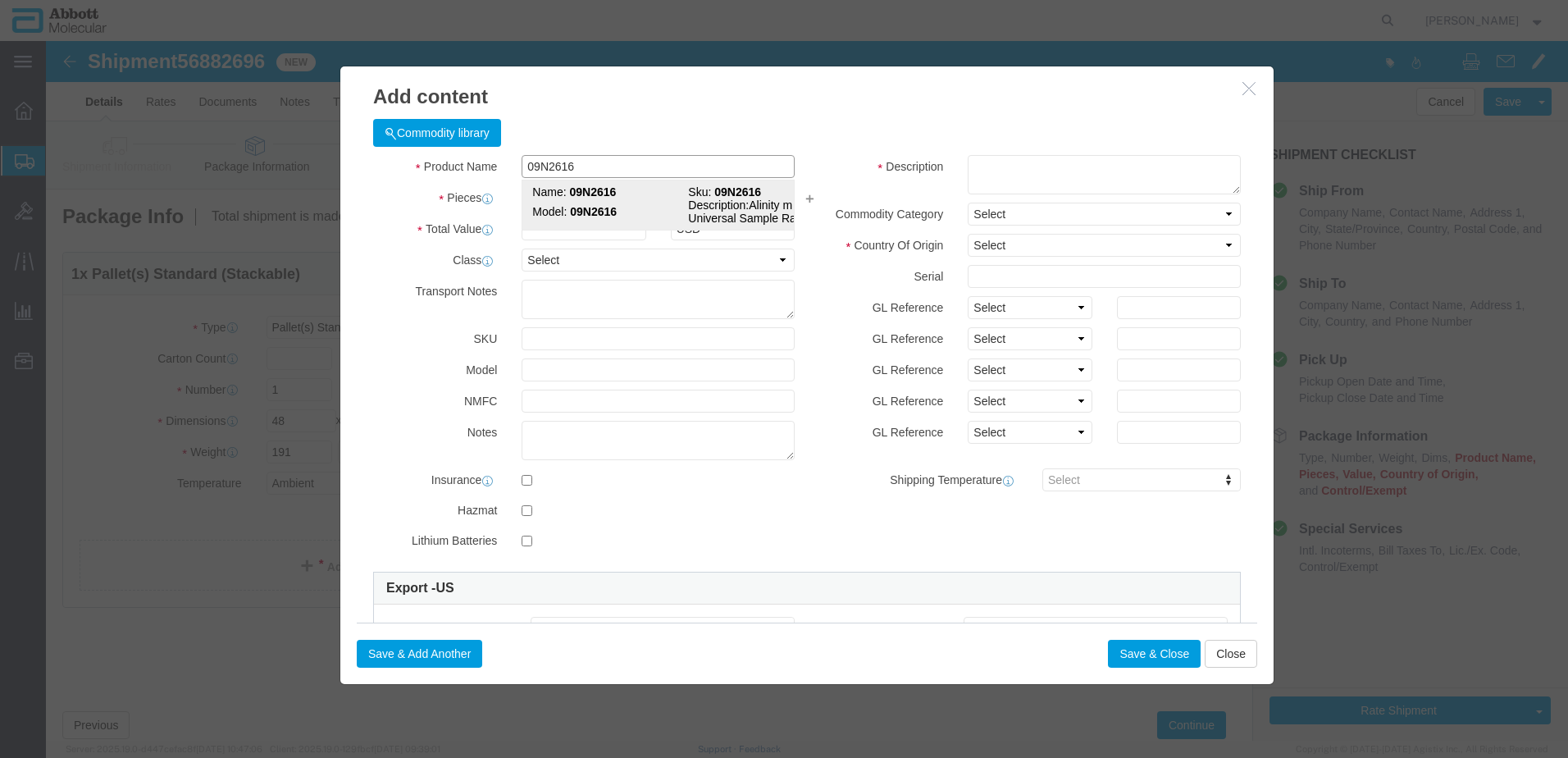
click strong "09N2616"
type input "1"
select select
select select "US"
type input "AMBIENT"
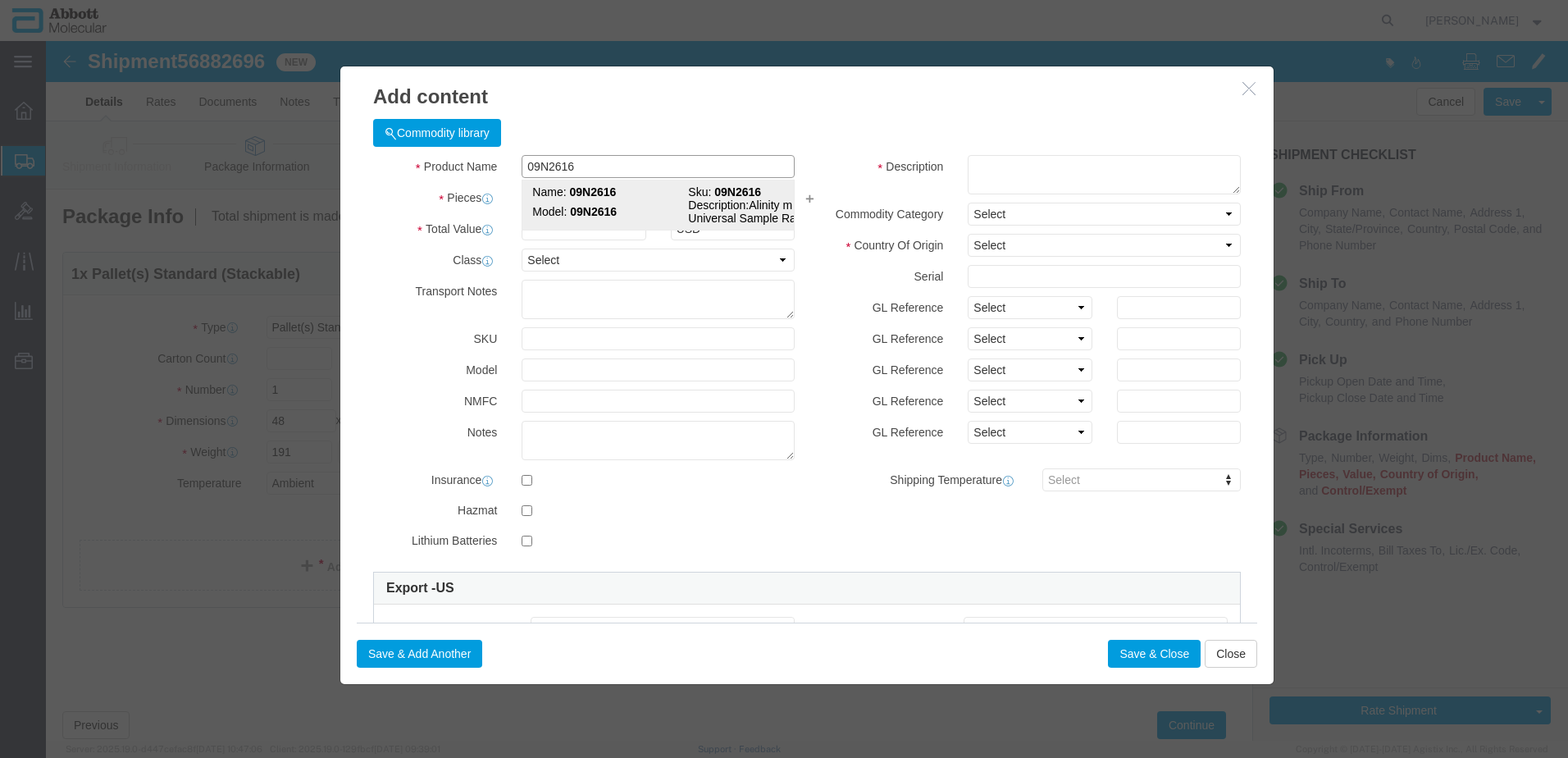
type input "3926909985"
select select "BIS"
checkbox input "false"
type input "09N2616"
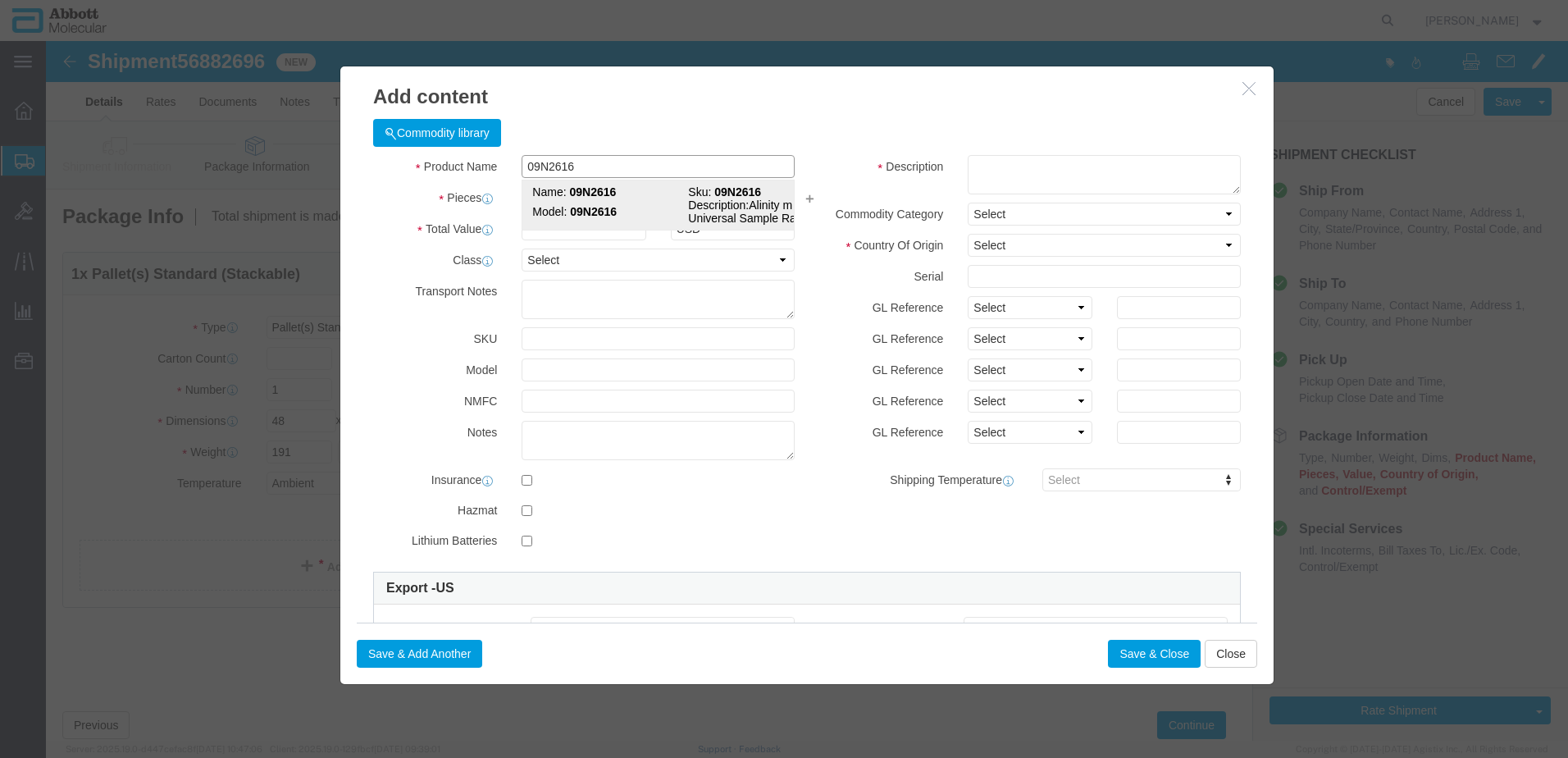
type input "09N2616"
type textarea "Alinity m Universal Sample Rack"
select select "NLR"
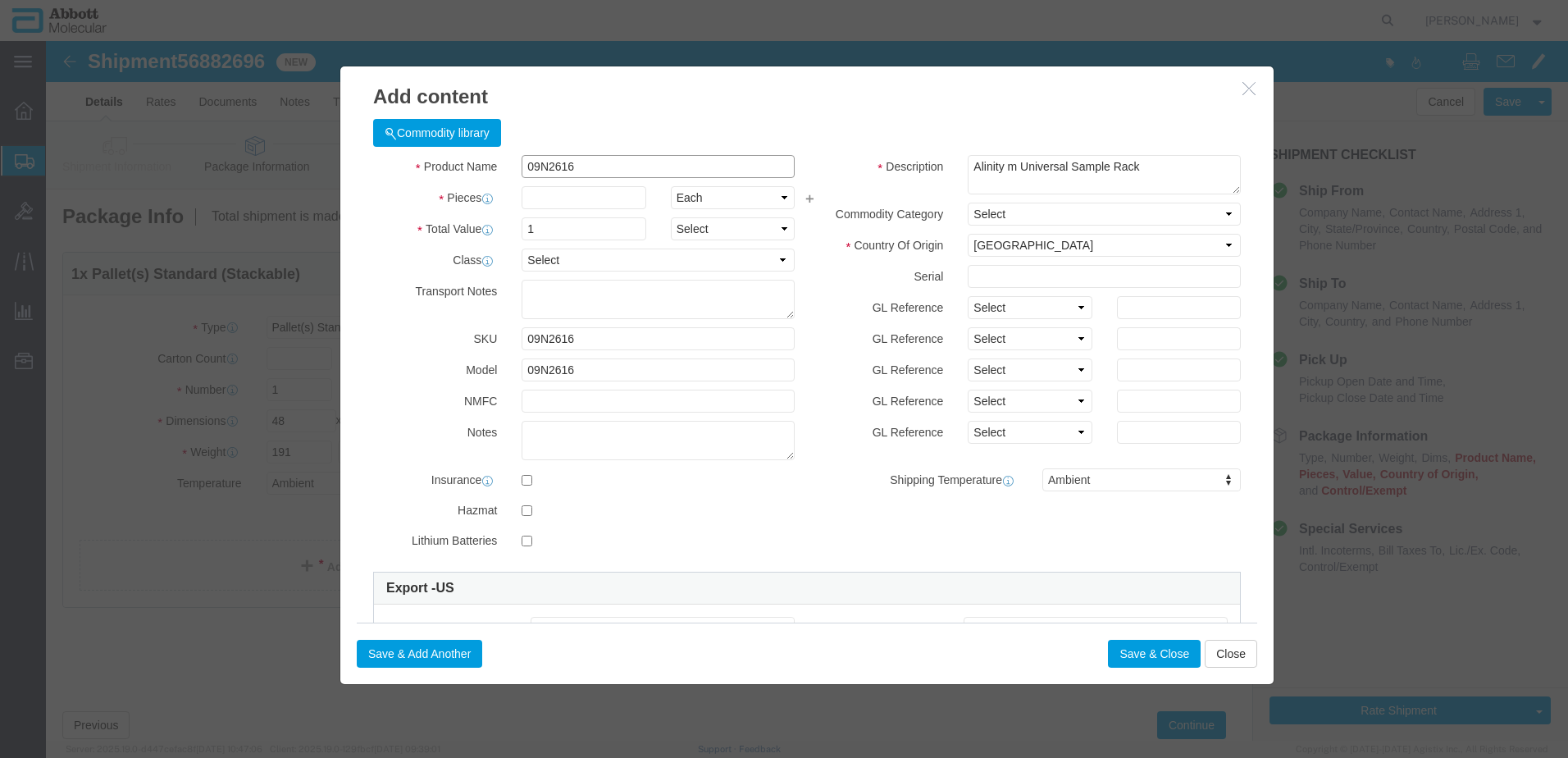
type input "09N2616"
type input "20"
drag, startPoint x: 928, startPoint y: 264, endPoint x: 944, endPoint y: 280, distance: 22.6
click select "Select Account Type Activity ID Airline Appointment Number ASN Batch Number Bil…"
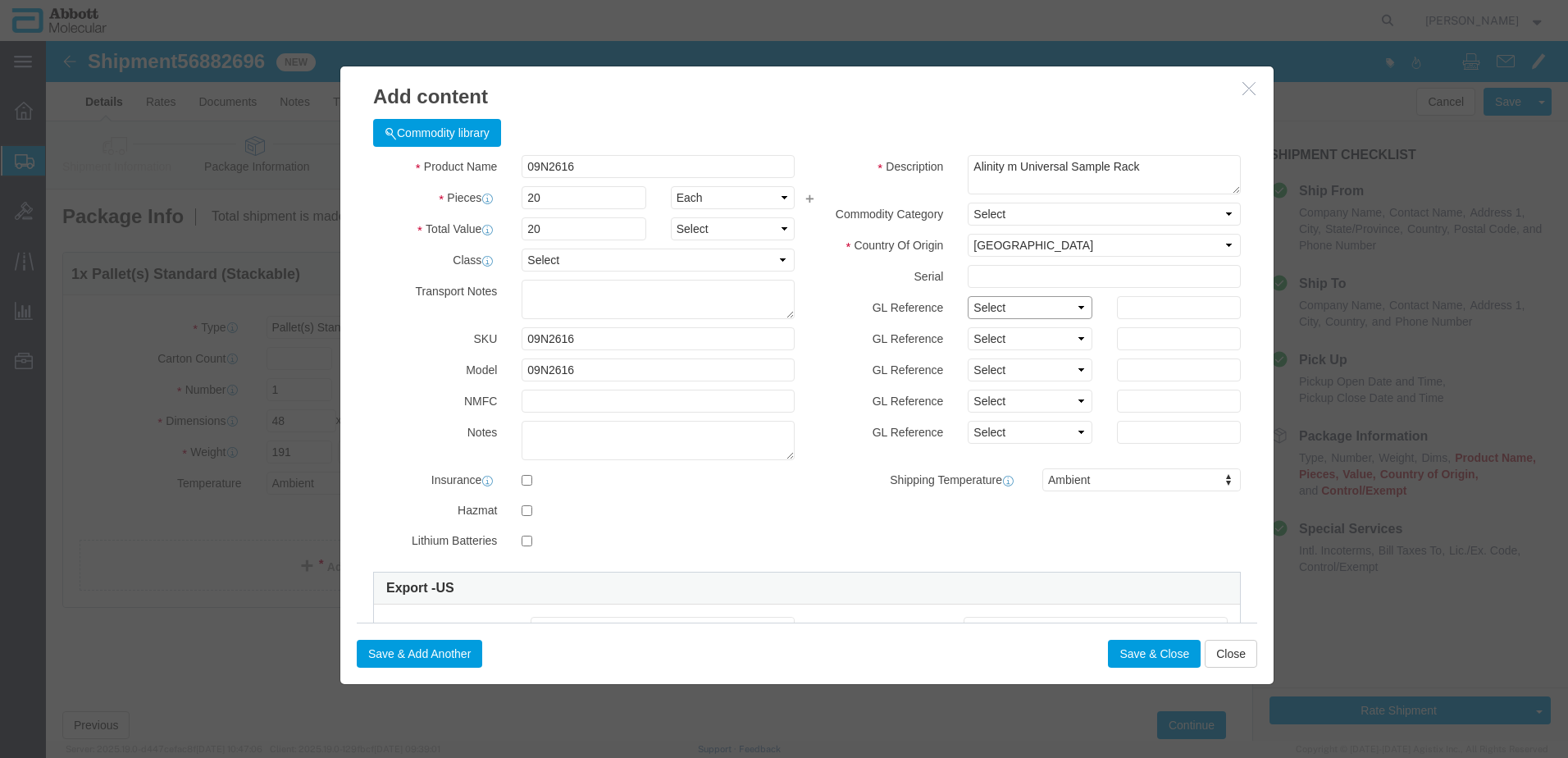
select select "BATCH_NUMBER"
click select "Select Account Type Activity ID Airline Appointment Number ASN Batch Number Bil…"
type input "000502631"
click button "Save & Close"
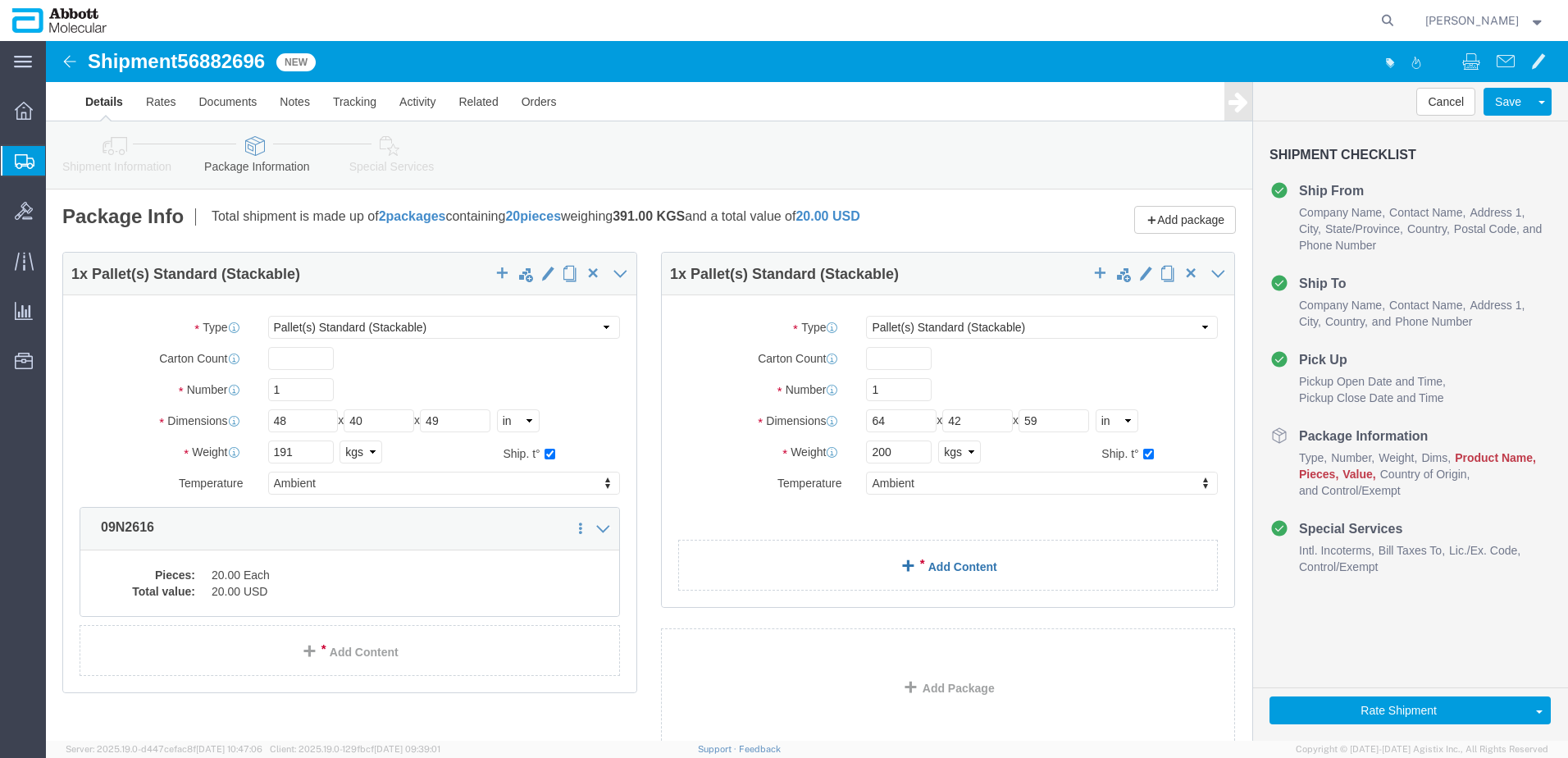
click link "Add Content"
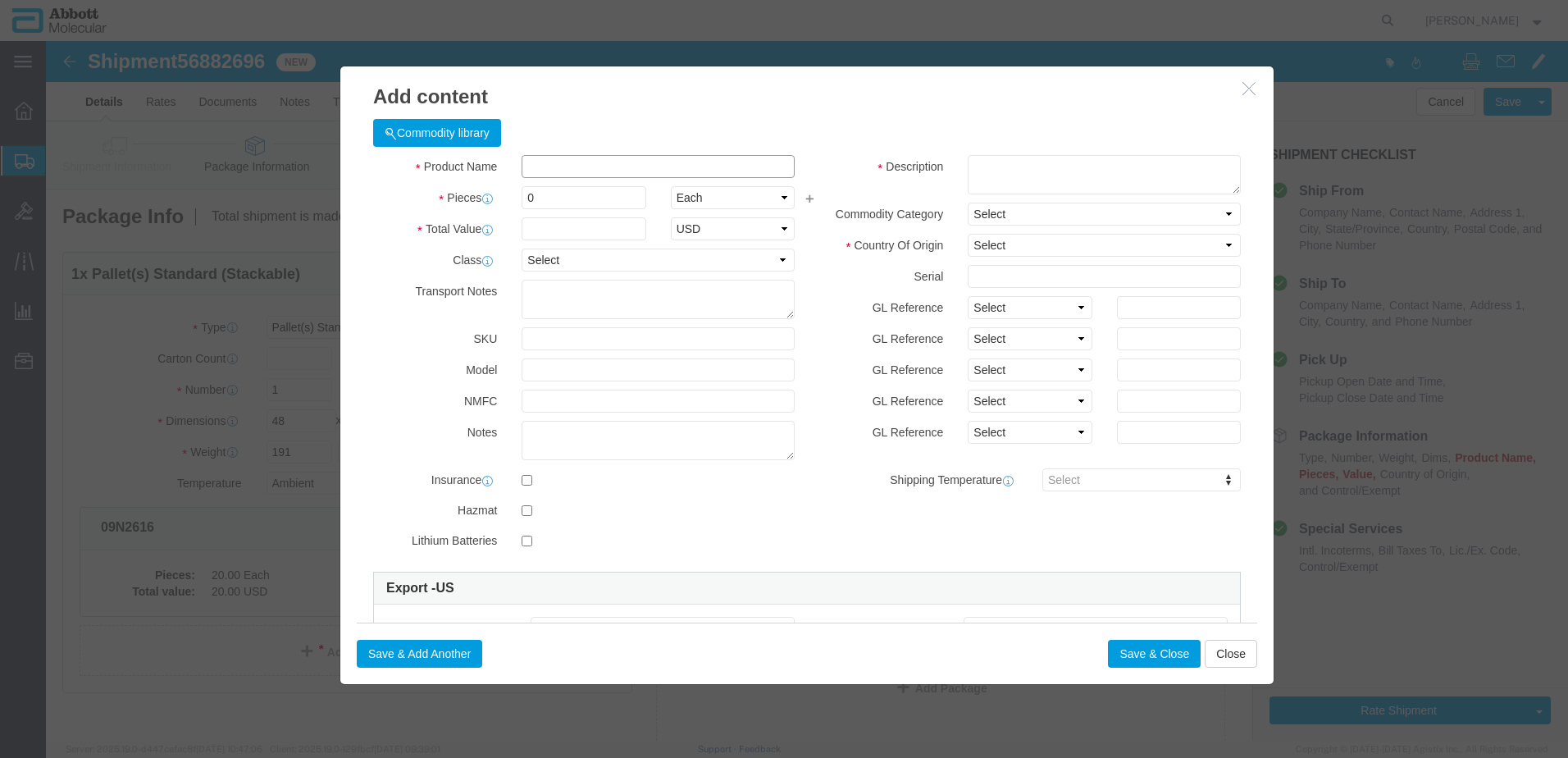
click input "text"
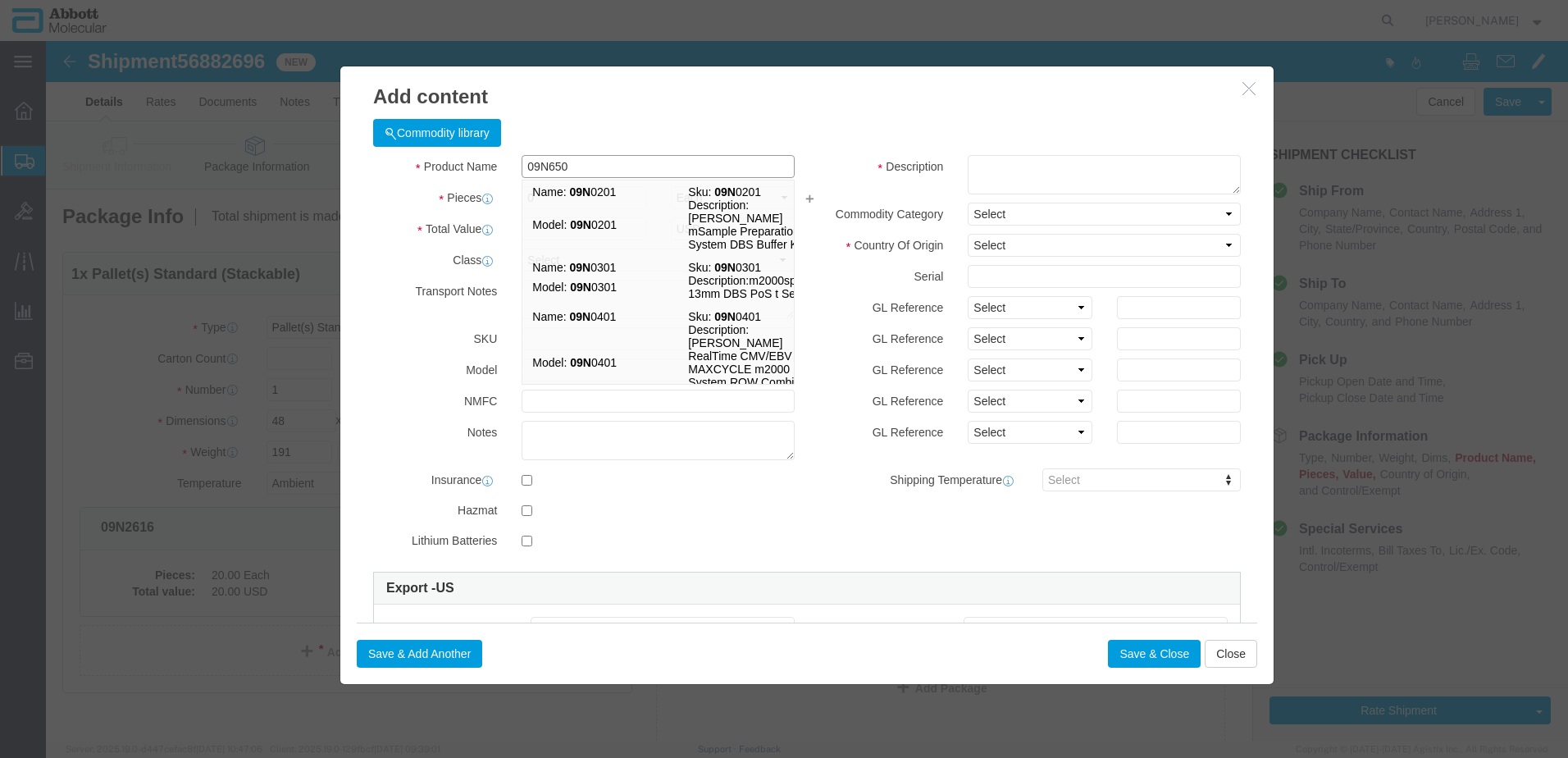
type input "09N6501"
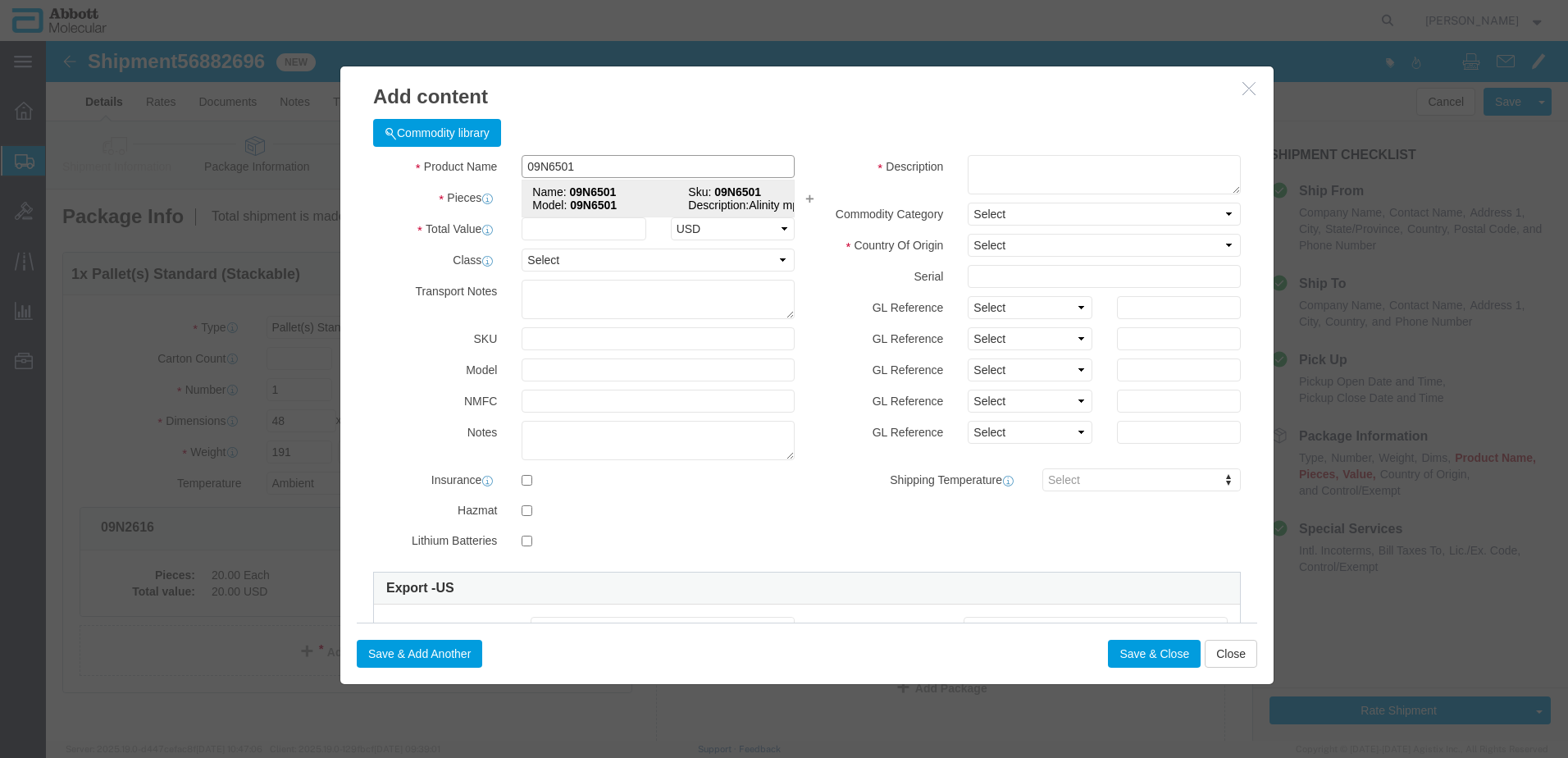
click strong "09N6501"
type input "1"
select select
select select "US"
type input "AMBIENT"
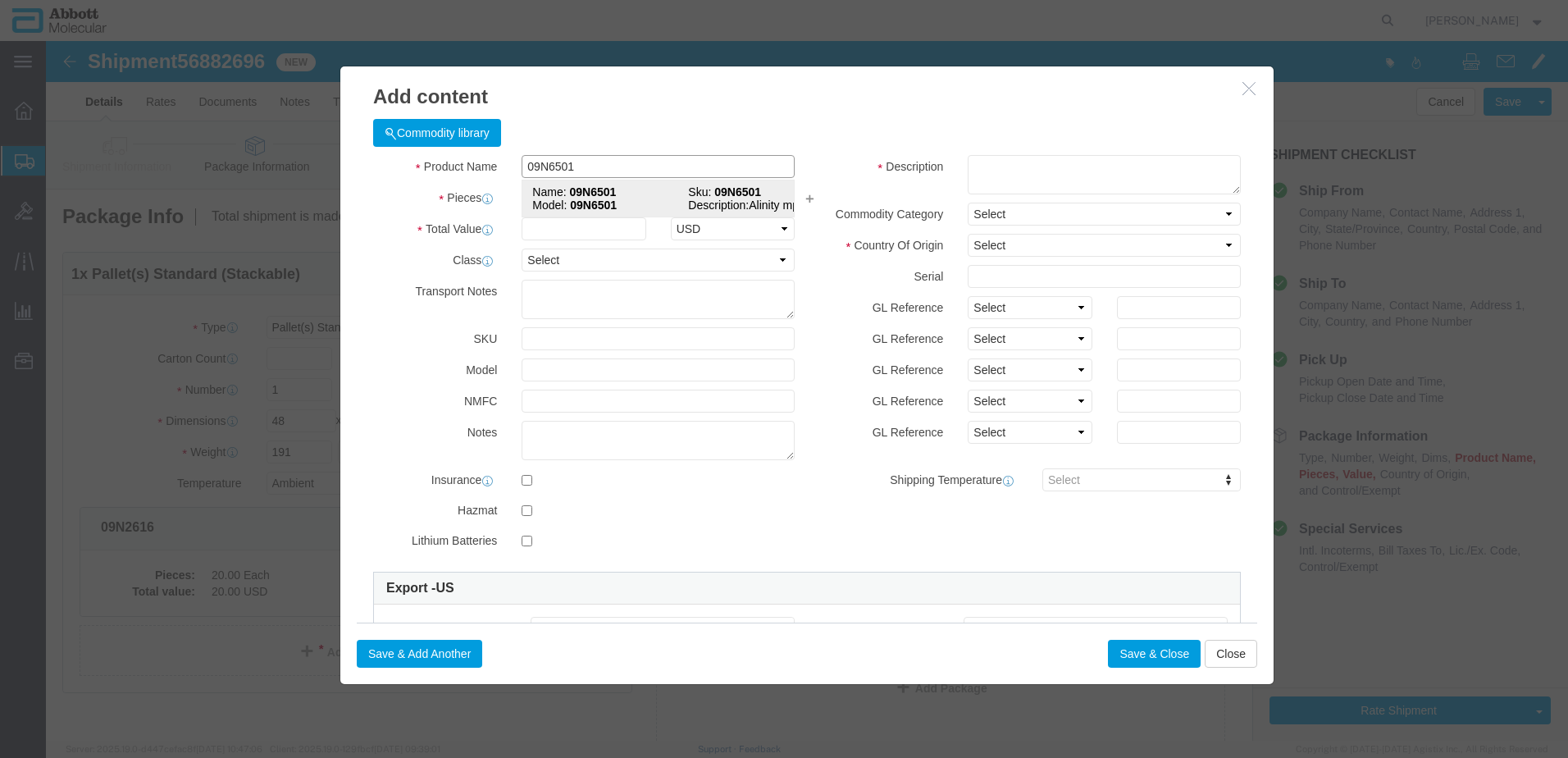
type input "8479899599"
select select "BIS"
checkbox input "false"
type input "09N6501"
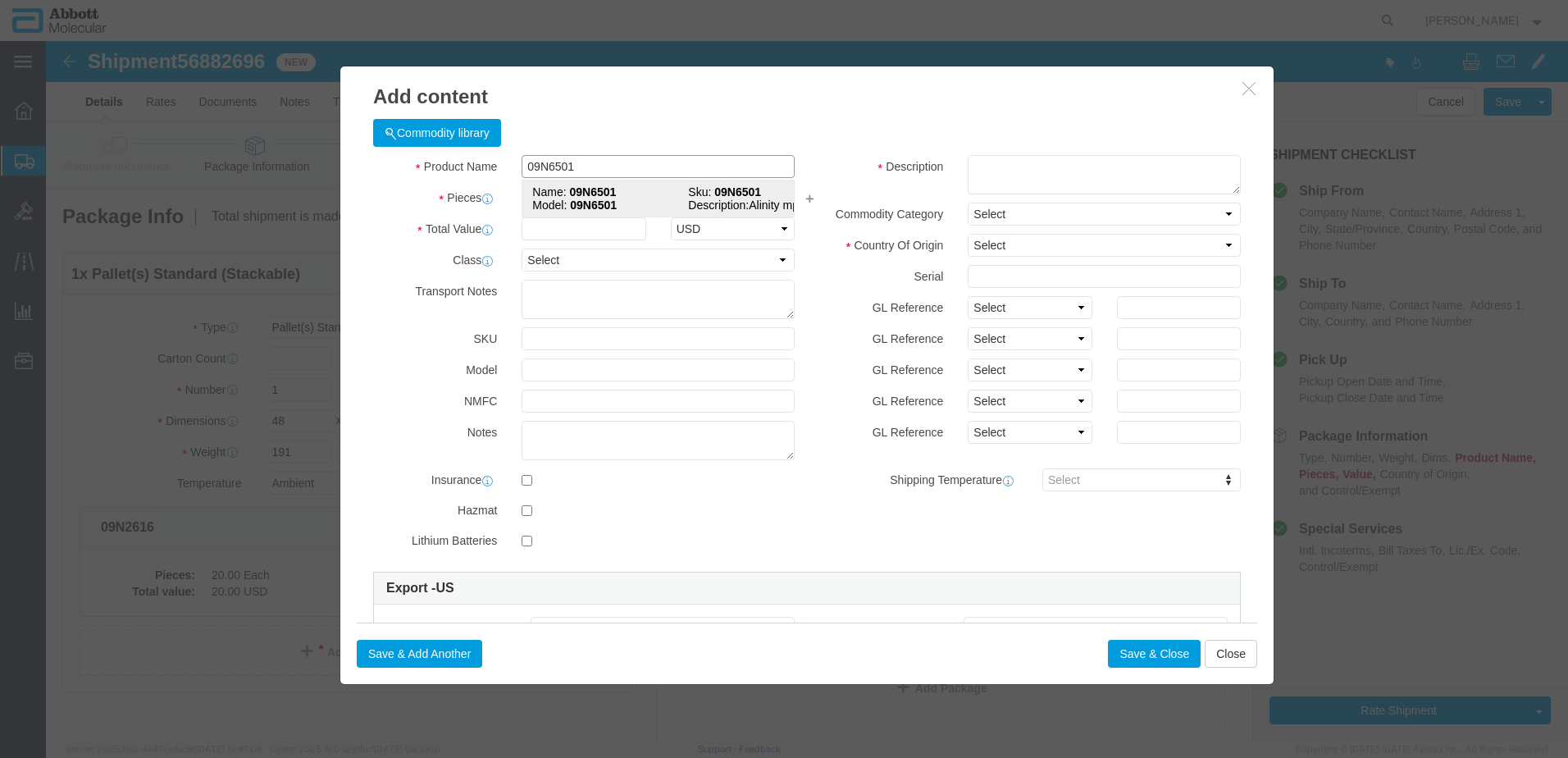
type input "09N6501"
type textarea "Alinity mp"
select select "NLR"
type input "09N6501"
type input "1"
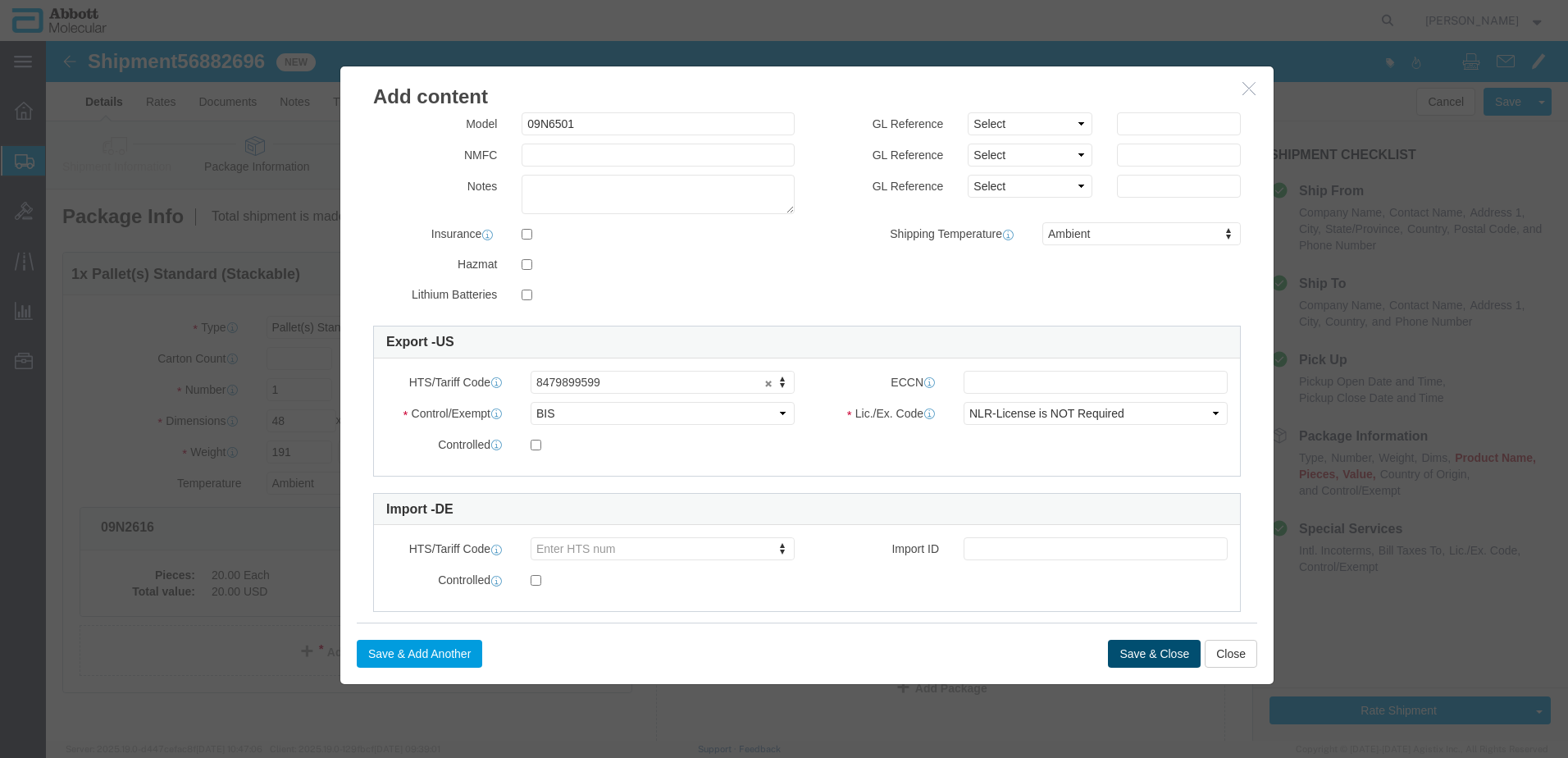
click button "Save & Close"
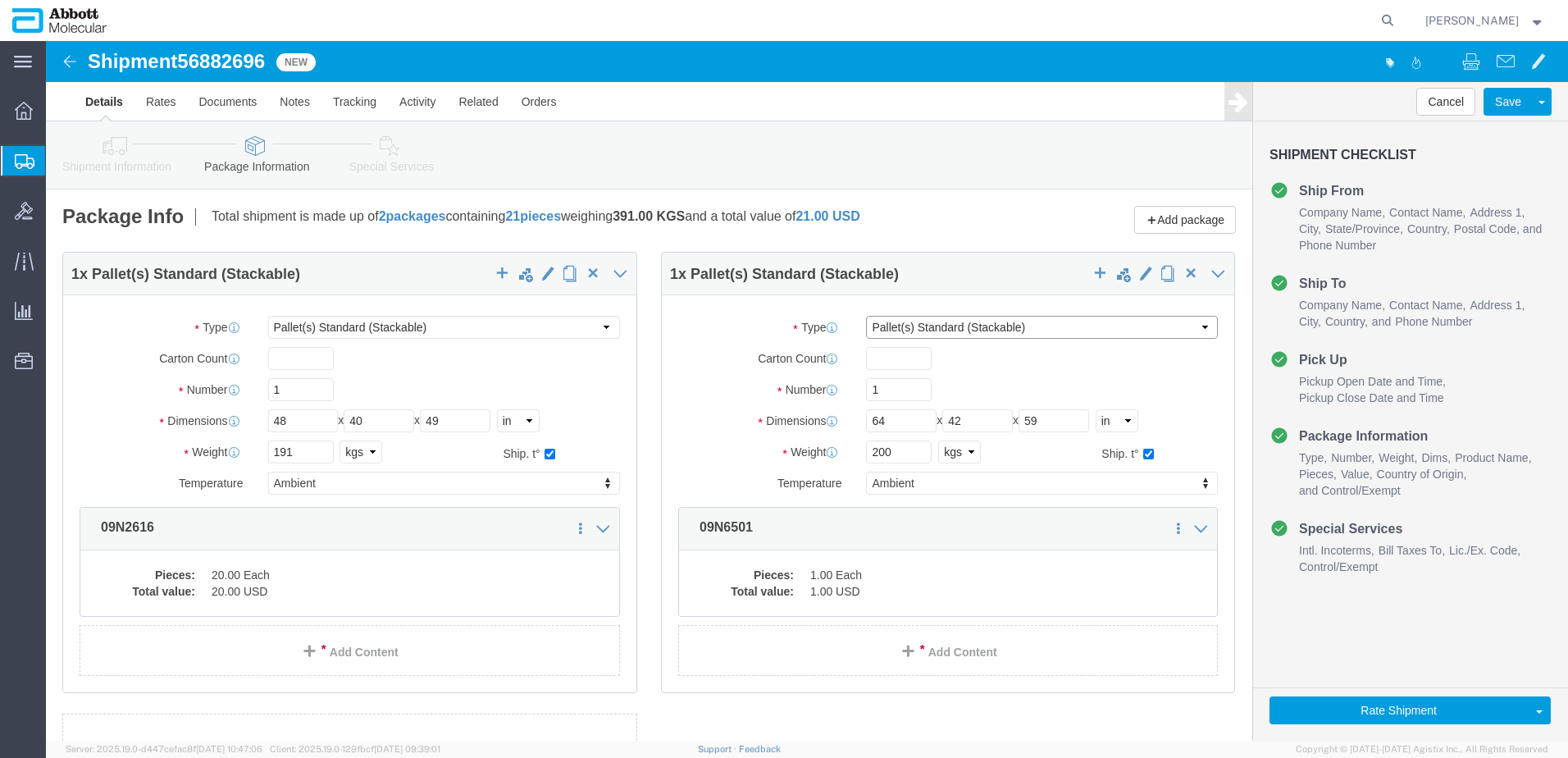
click select "Select Box (B) Box (C) Box (D) Cardboard Box(es) Crate (Instrument) Crate(s) En…"
select select "PSNS"
click select "Select Box (B) Box (C) Box (D) Cardboard Box(es) Crate (Instrument) Crate(s) En…"
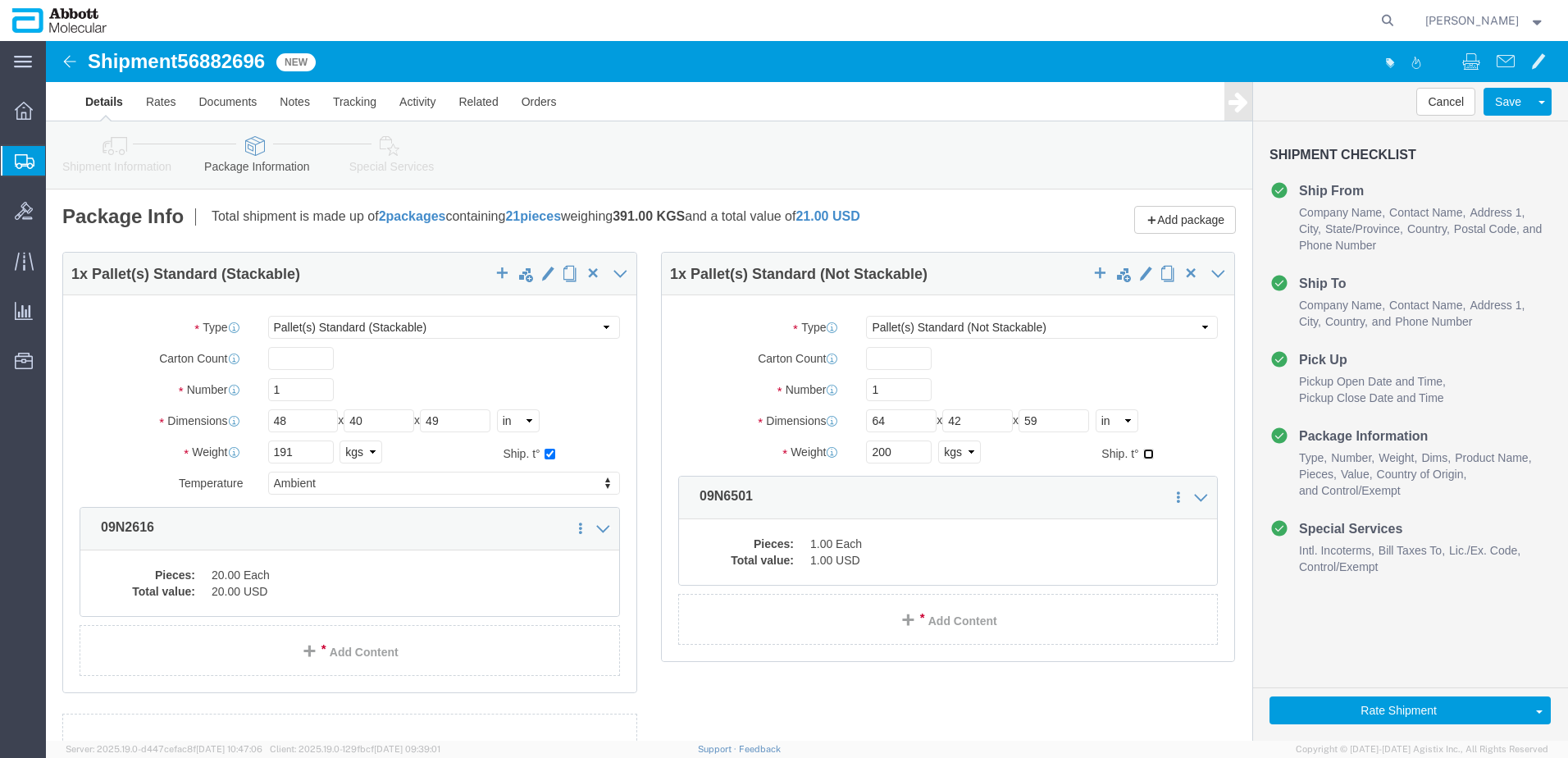
click input "checkbox"
checkbox input "true"
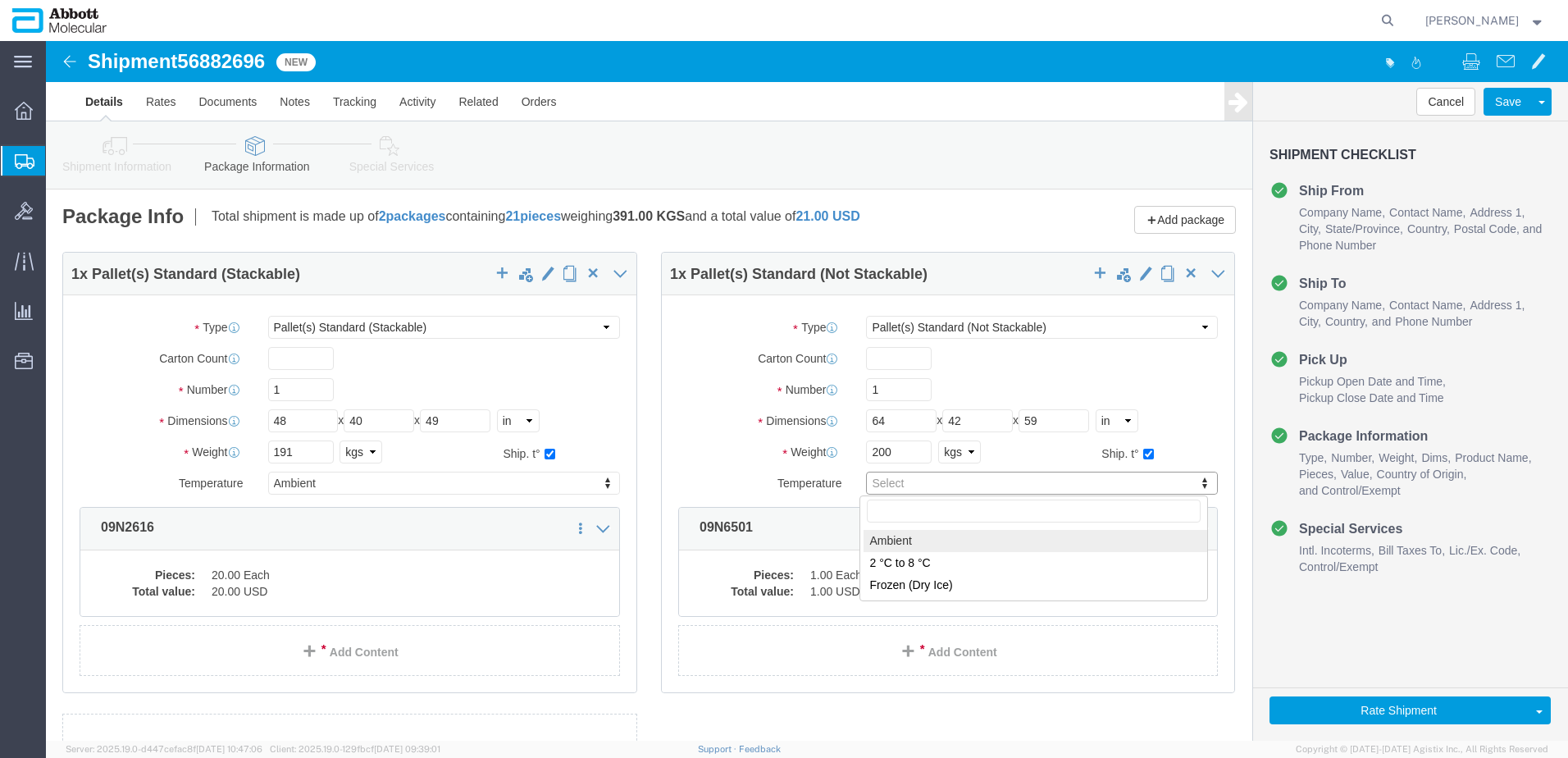
type input "AMBIENT"
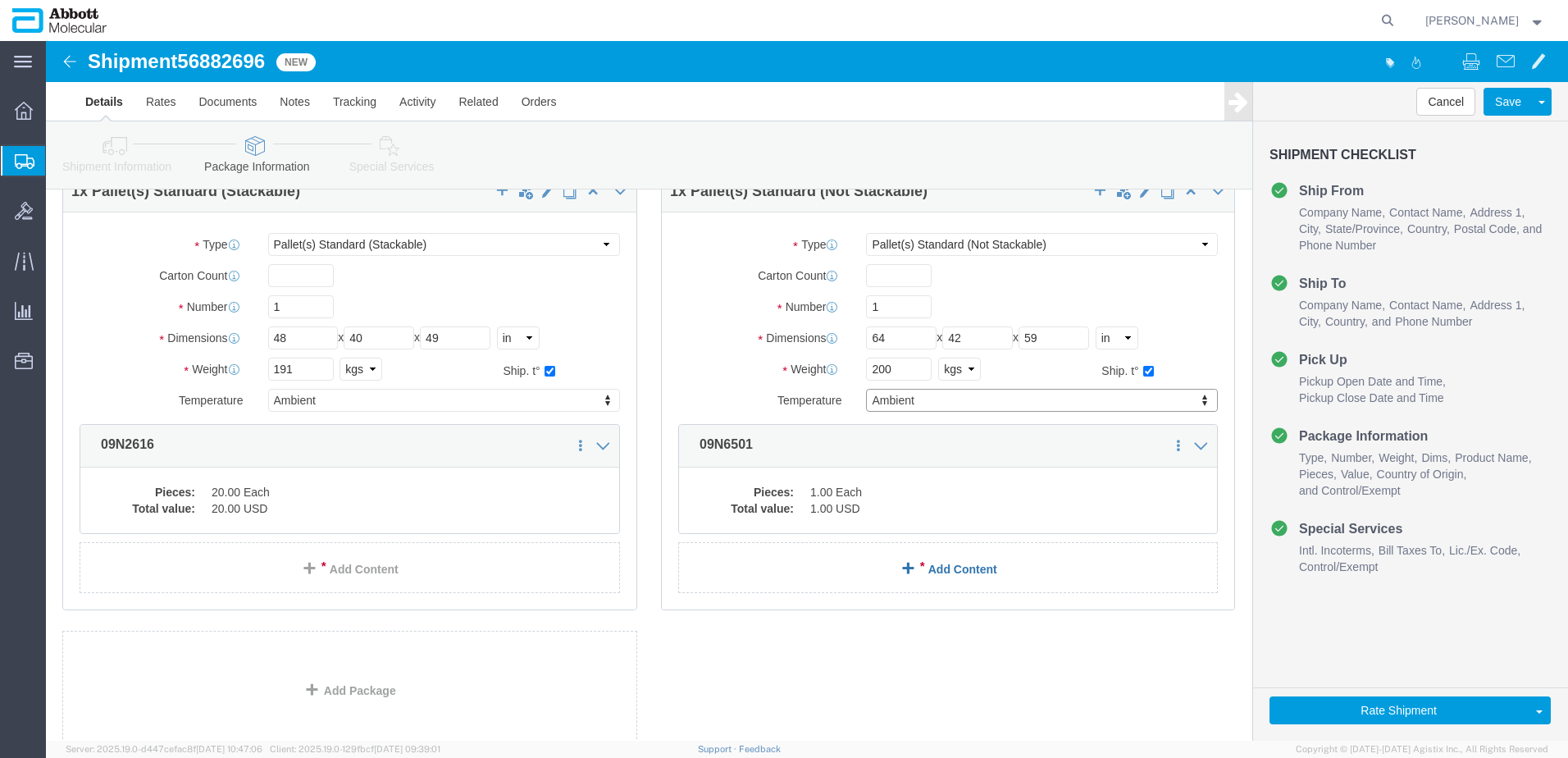
scroll to position [196, 0]
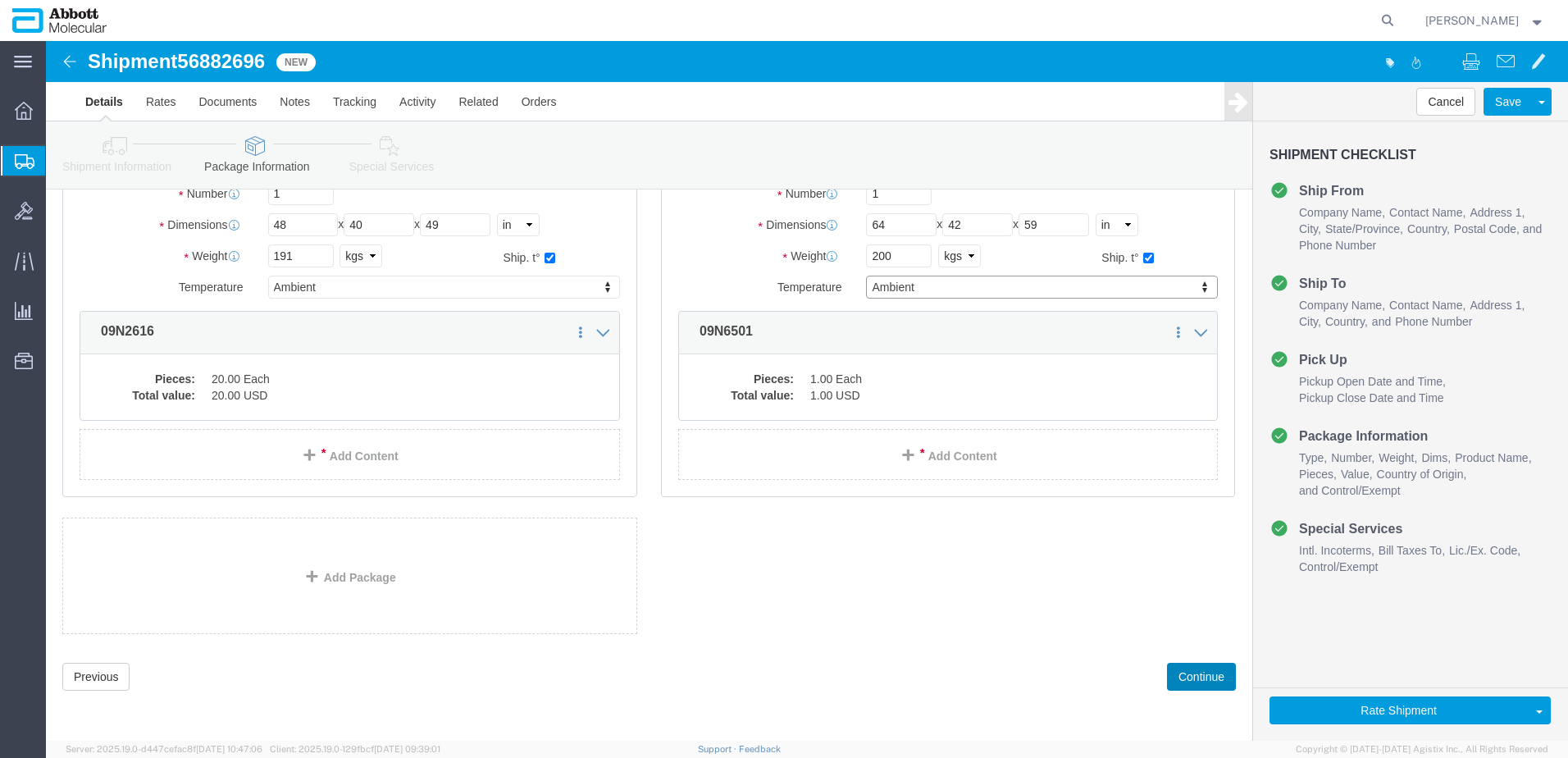
click button "Continue"
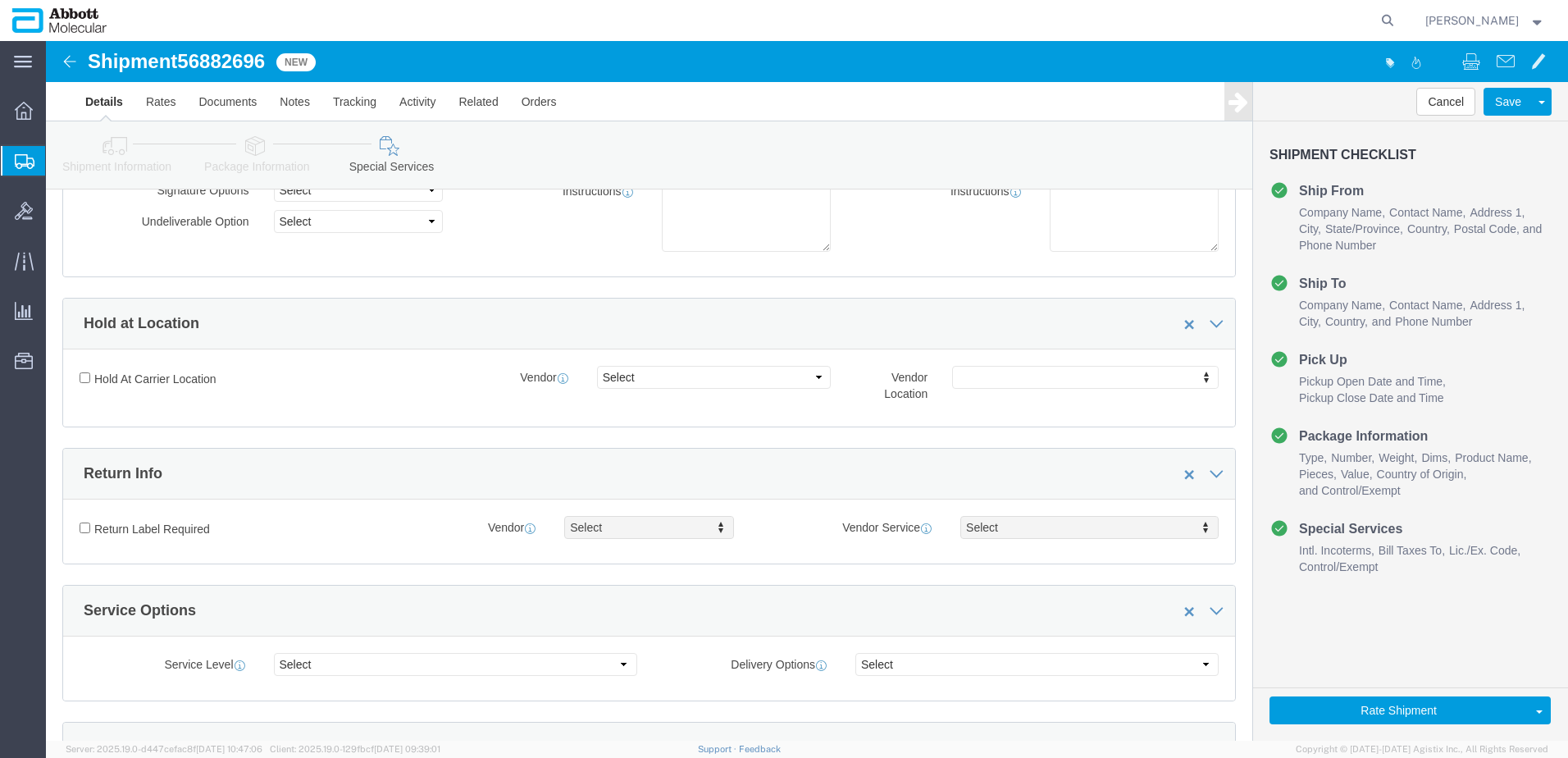
scroll to position [2468, 0]
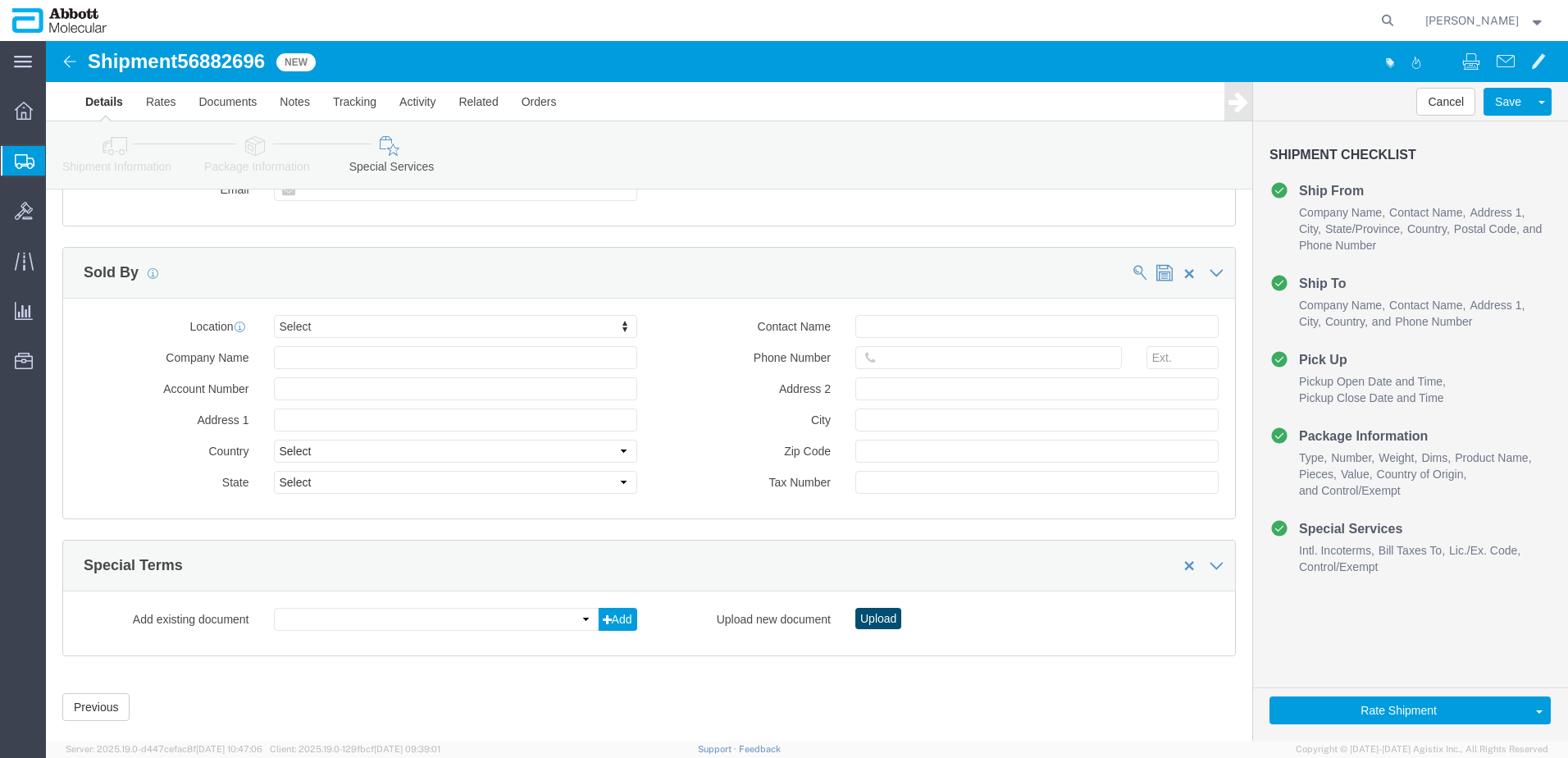
click button "Upload"
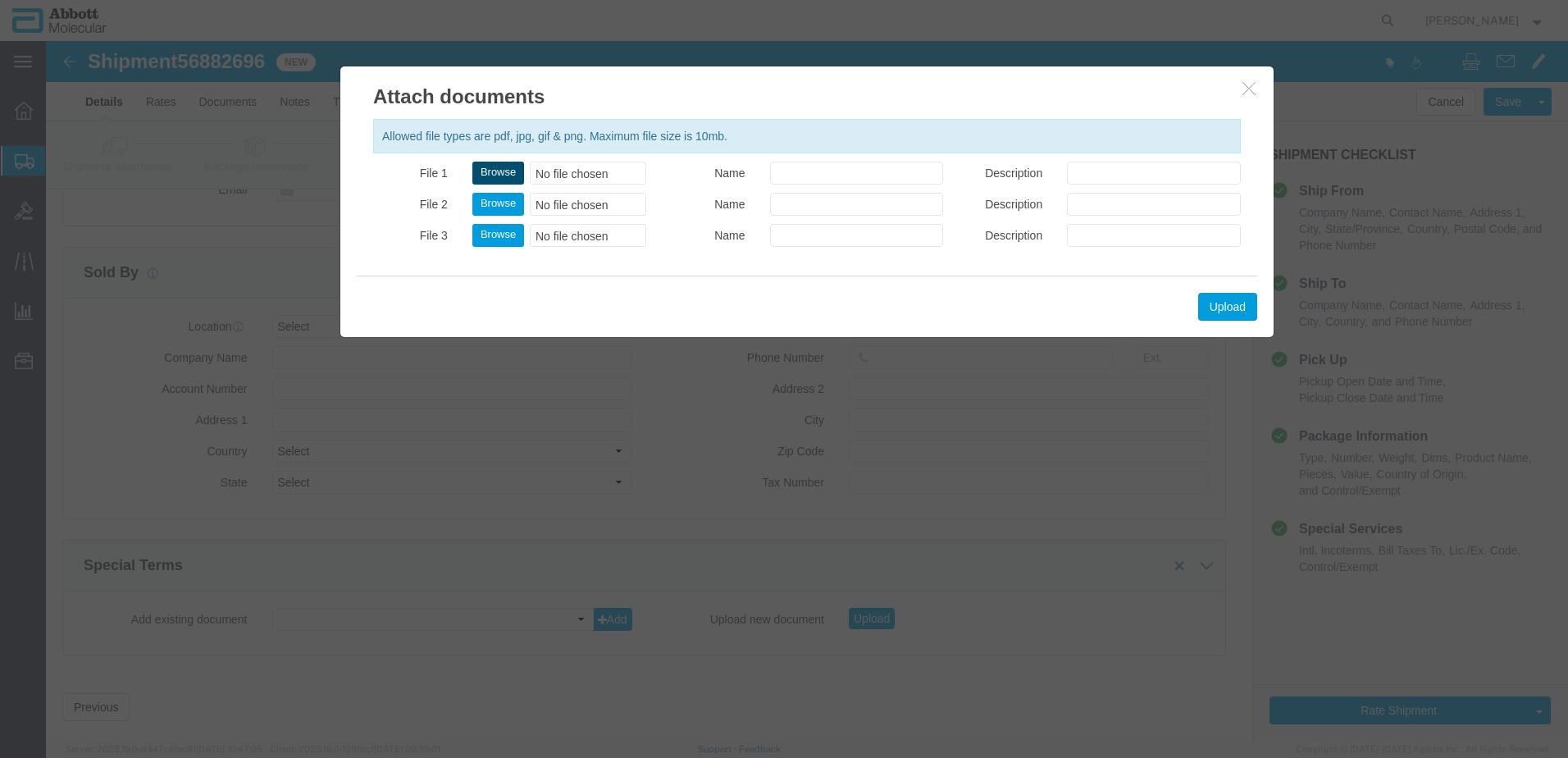
click button "Browse"
type input "C:\fakepath\918084888 SLI [PERSON_NAME].pdf"
click button "Upload"
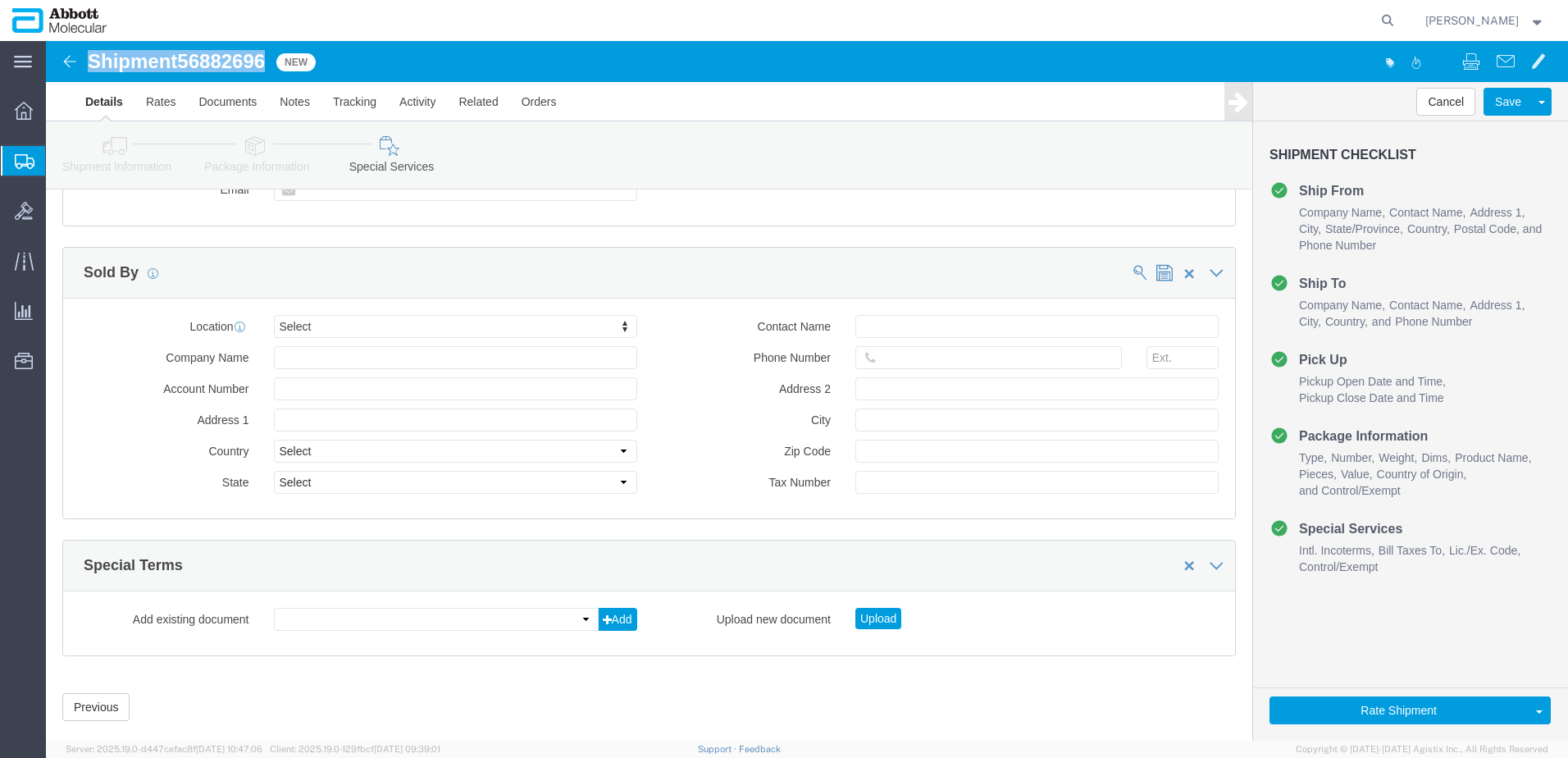
drag, startPoint x: 44, startPoint y: 26, endPoint x: 229, endPoint y: 33, distance: 185.1
click div "Shipment 56882696 New"
copy h1 "Shipment 56882696"
click button "Rate Shipment"
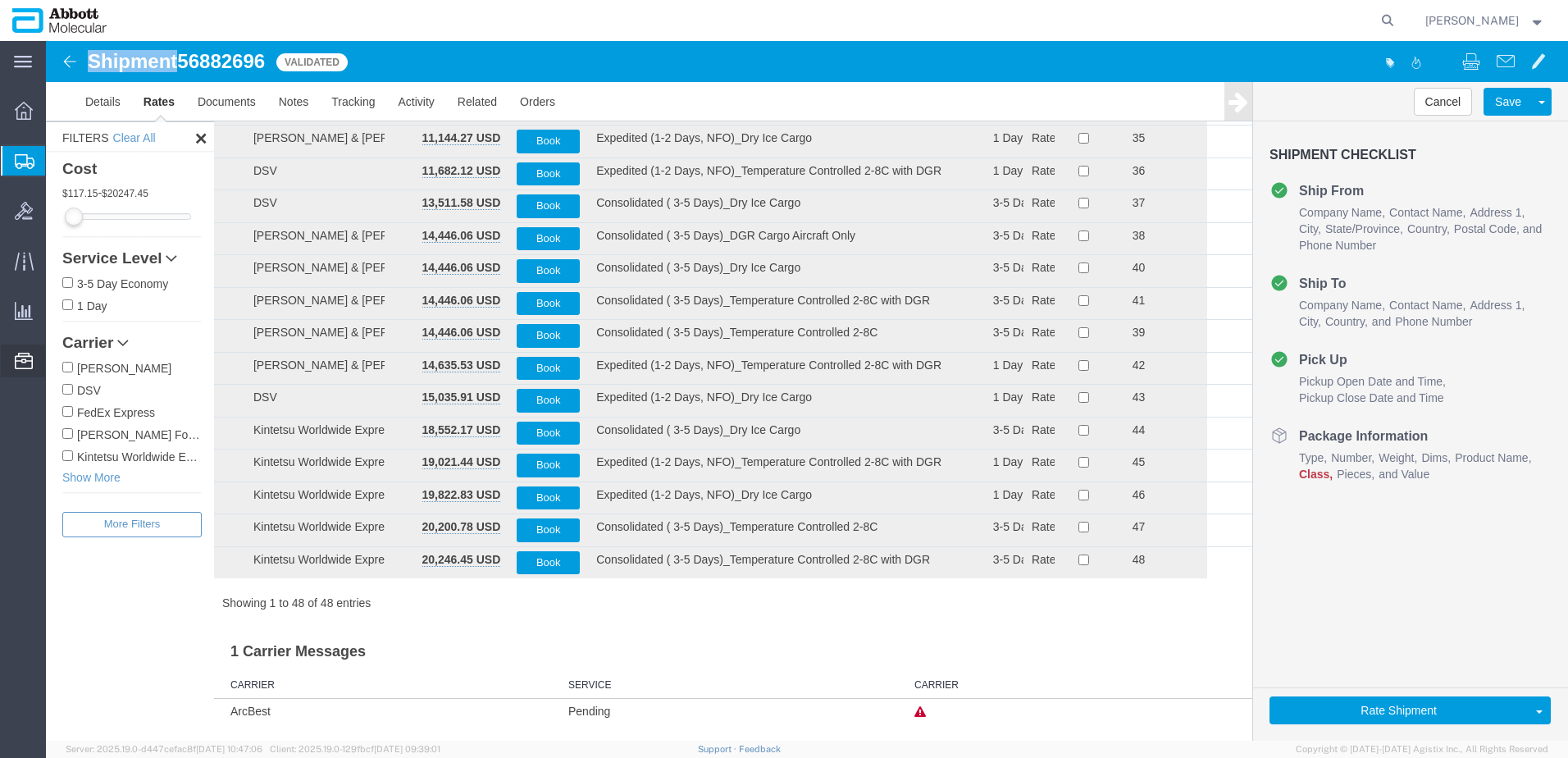
scroll to position [1161, 0]
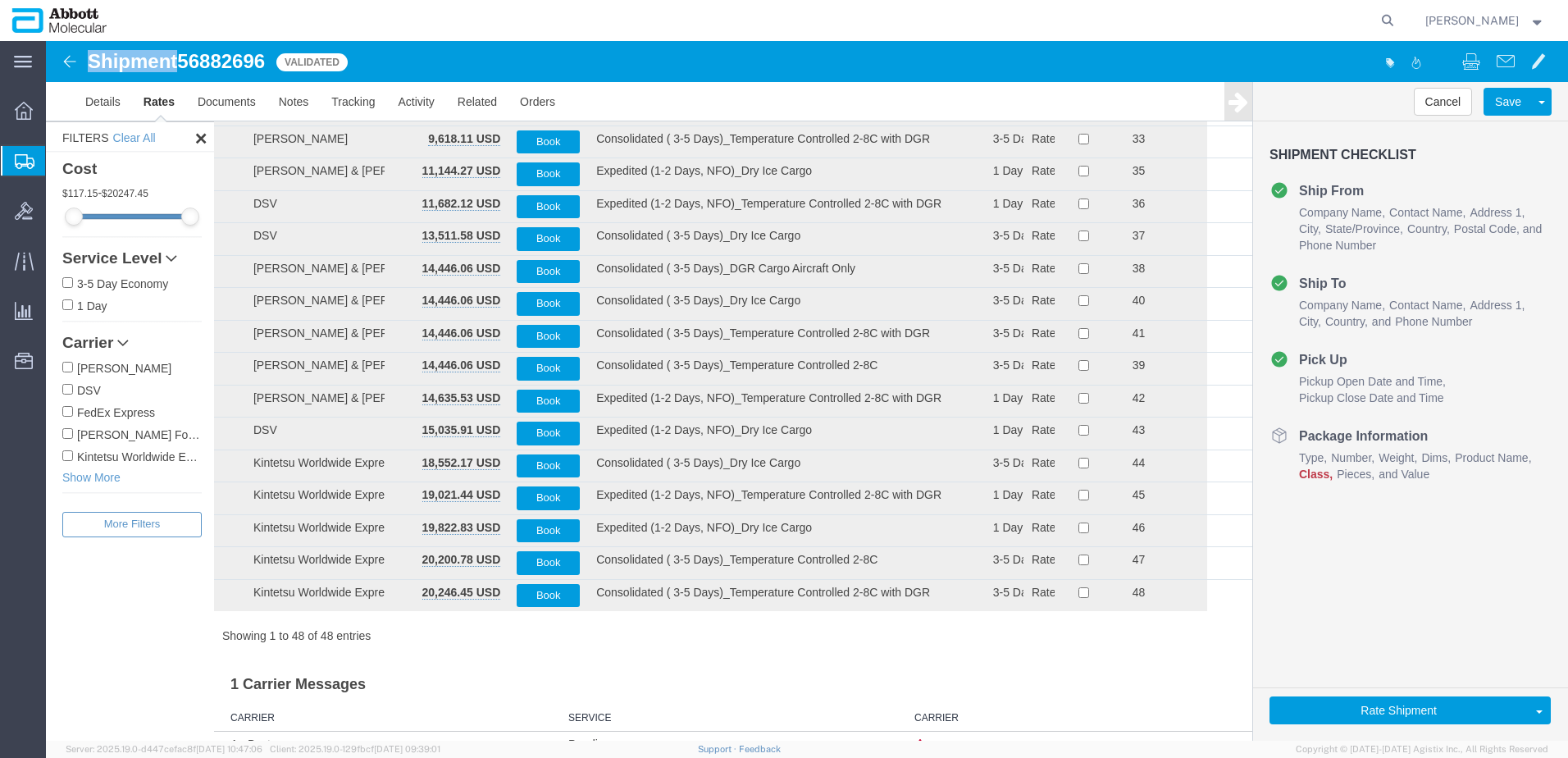
click at [65, 433] on input "[PERSON_NAME] Forwarding Worldwide" at bounding box center [68, 433] width 11 height 11
checkbox input "true"
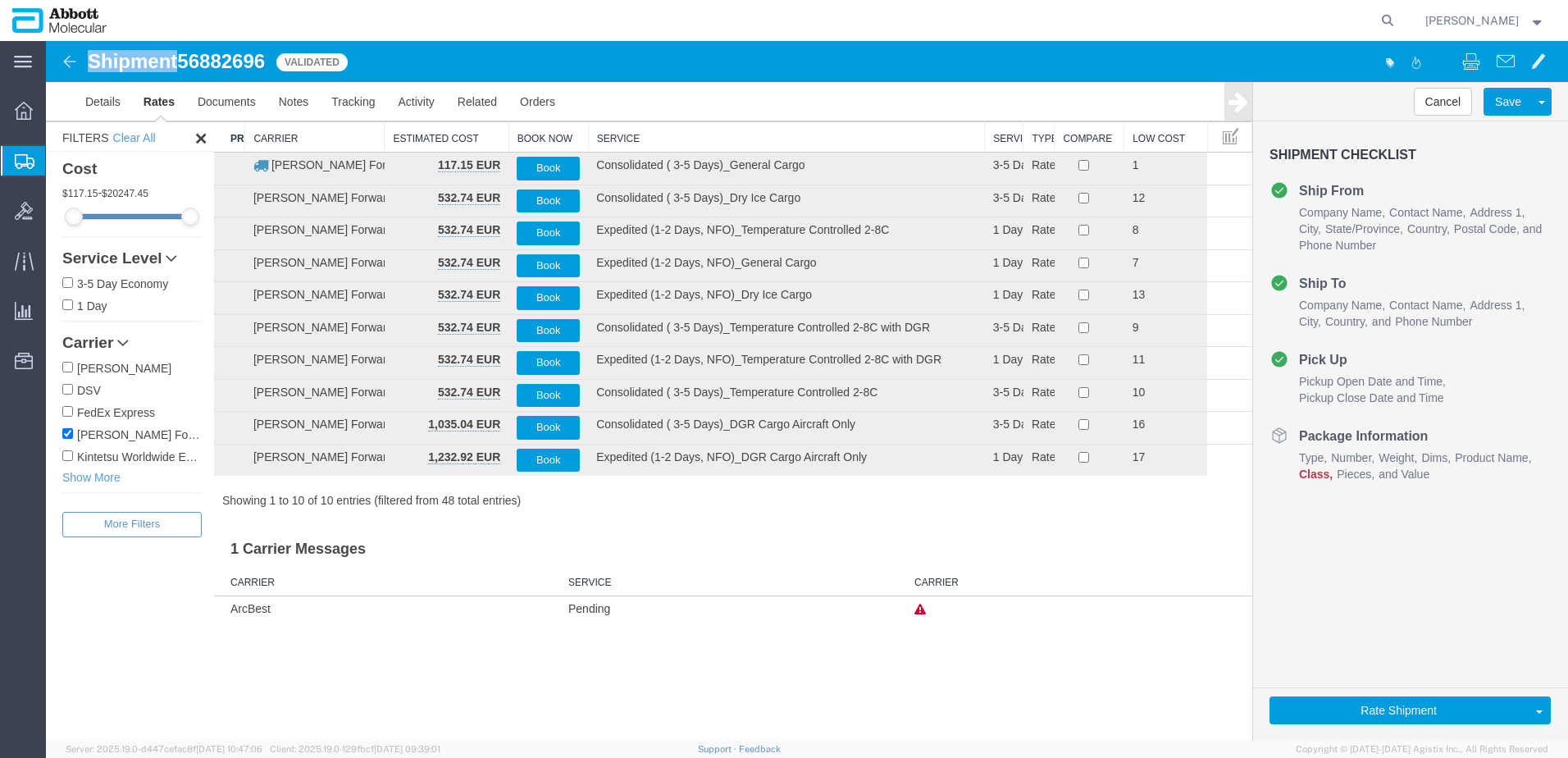
scroll to position [0, 0]
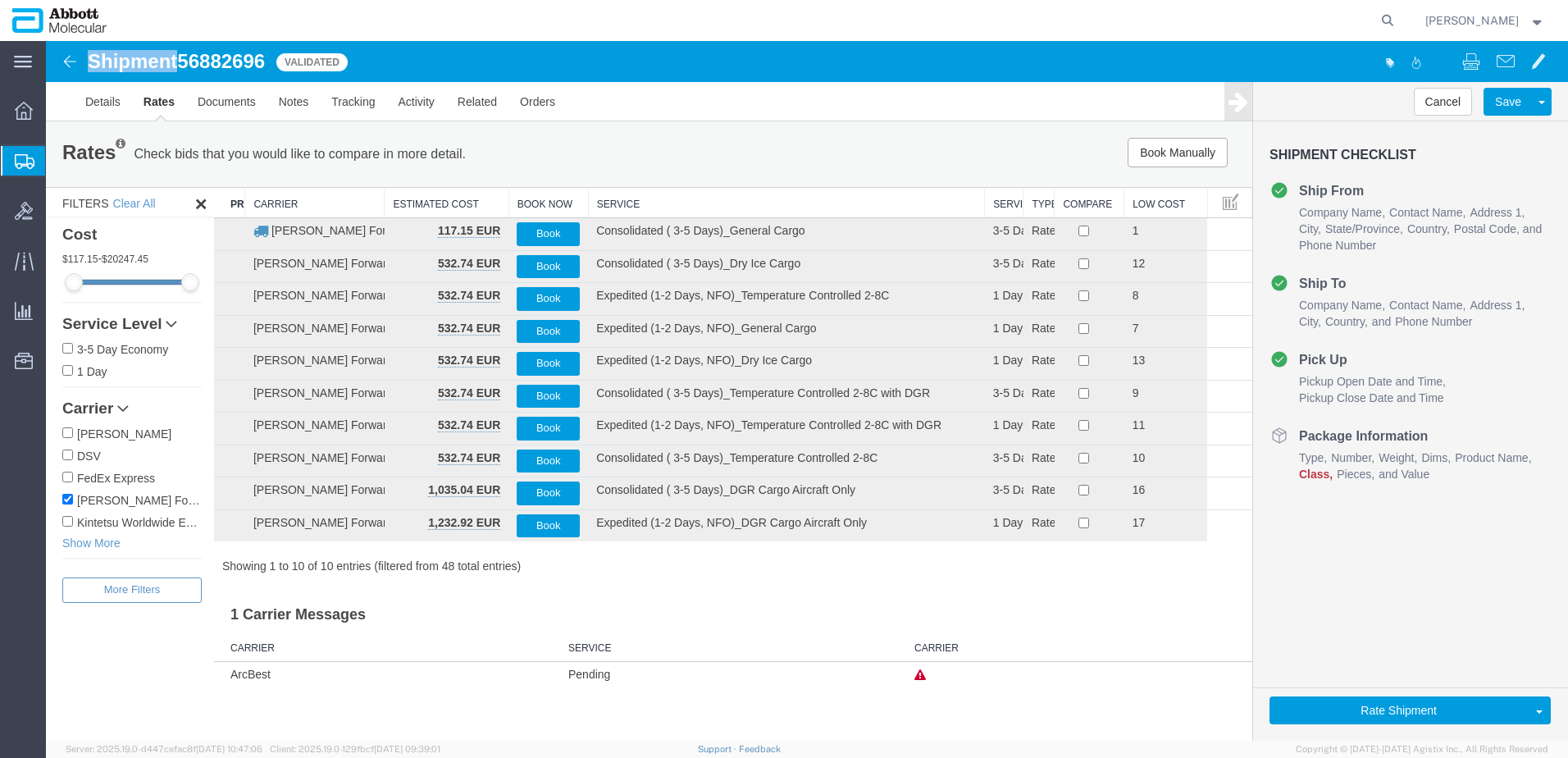
click at [659, 204] on th "Service" at bounding box center [786, 203] width 397 height 30
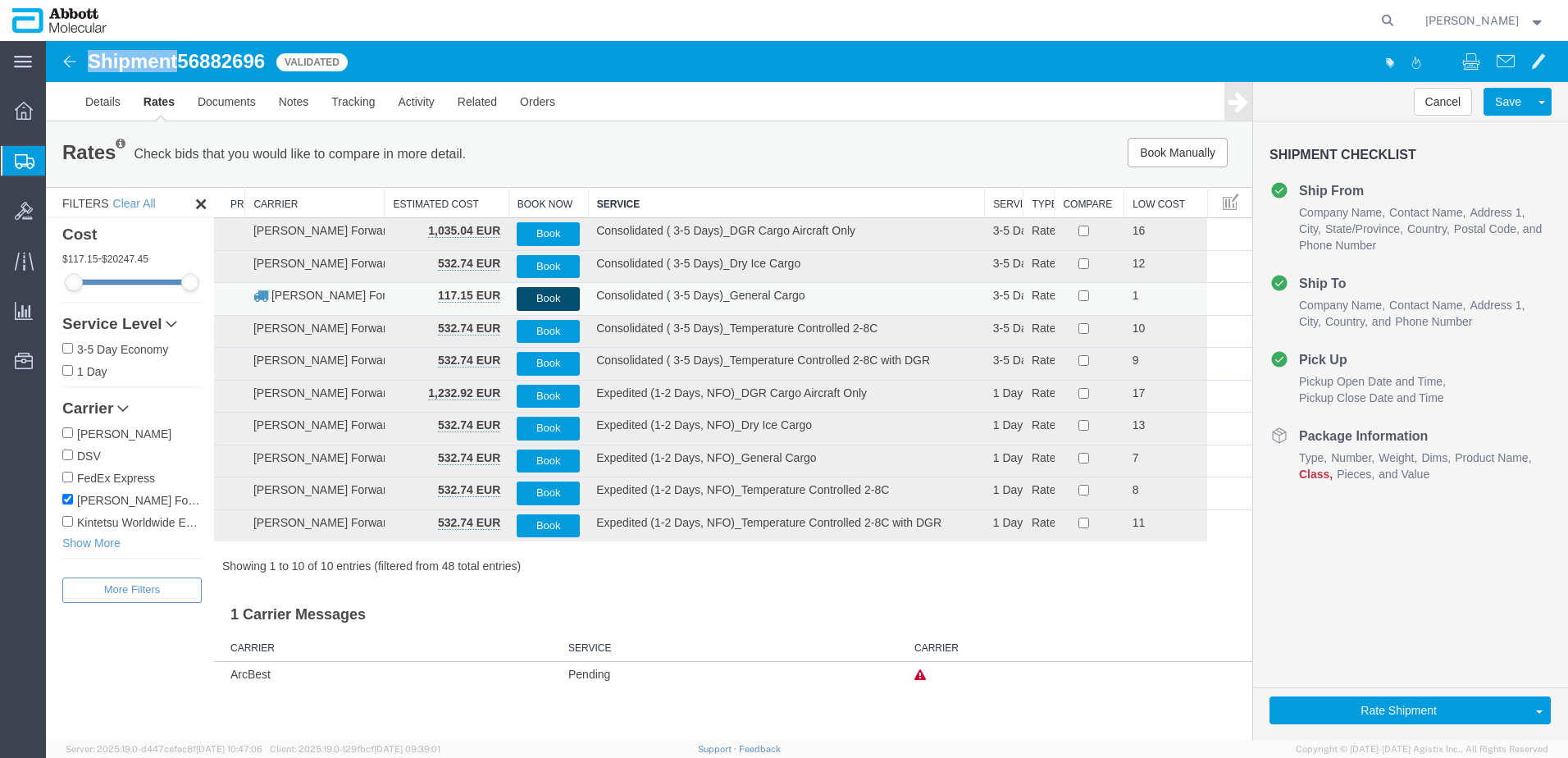
click at [533, 297] on button "Book" at bounding box center [548, 299] width 63 height 23
